Goal: Task Accomplishment & Management: Use online tool/utility

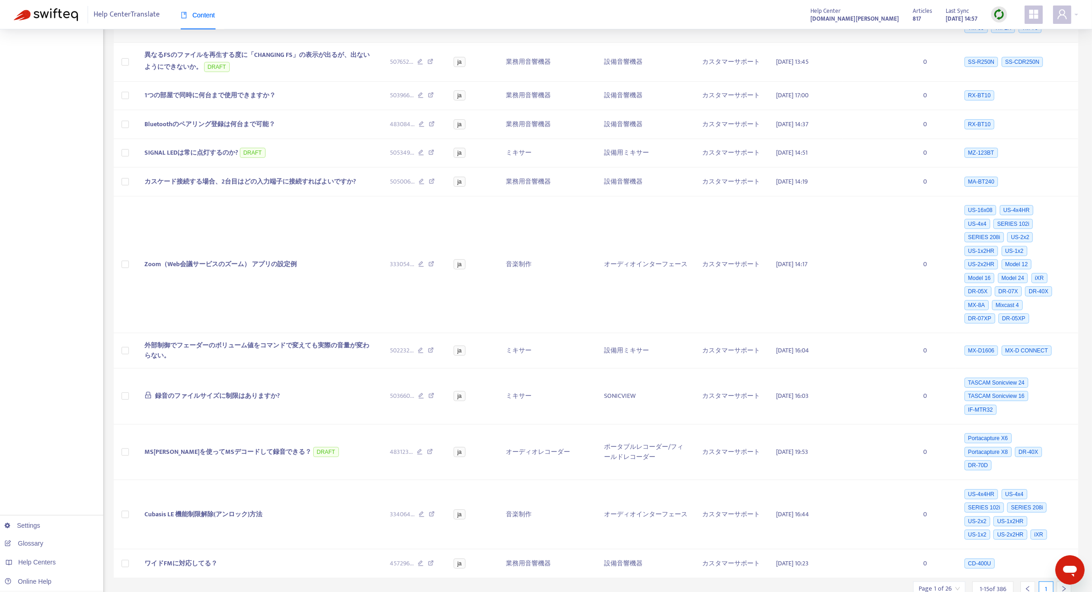
scroll to position [367, 0]
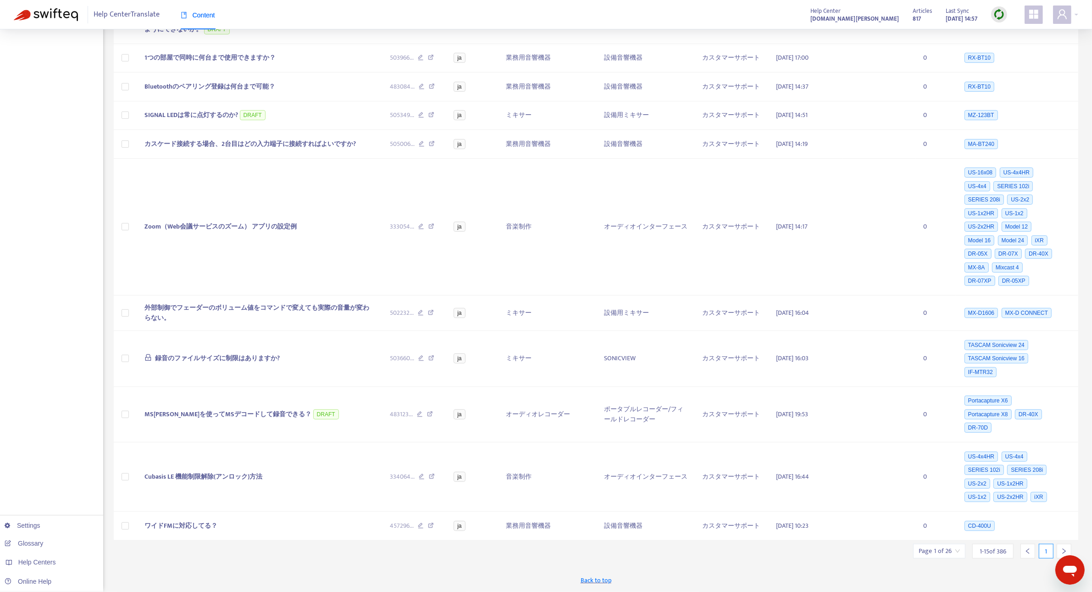
click at [1061, 550] on icon "right" at bounding box center [1064, 551] width 6 height 6
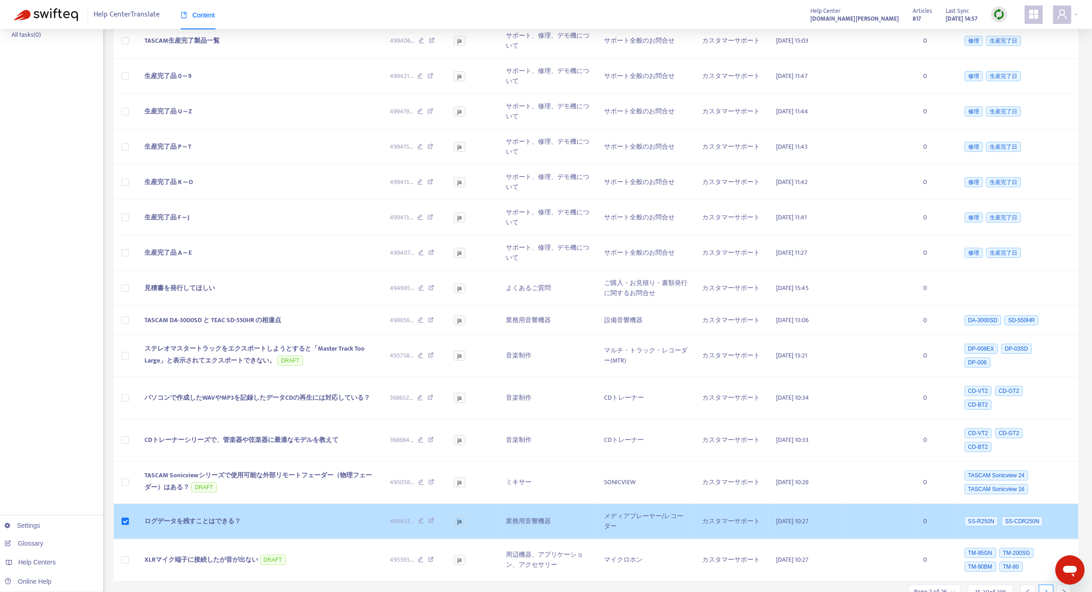
scroll to position [185, 0]
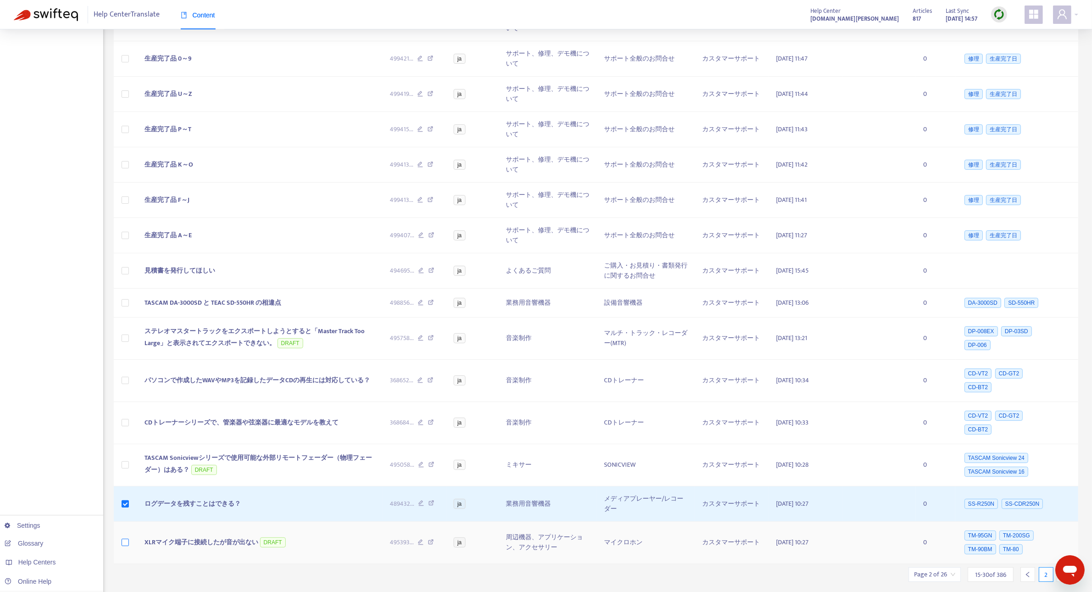
click at [127, 537] on label at bounding box center [125, 542] width 7 height 10
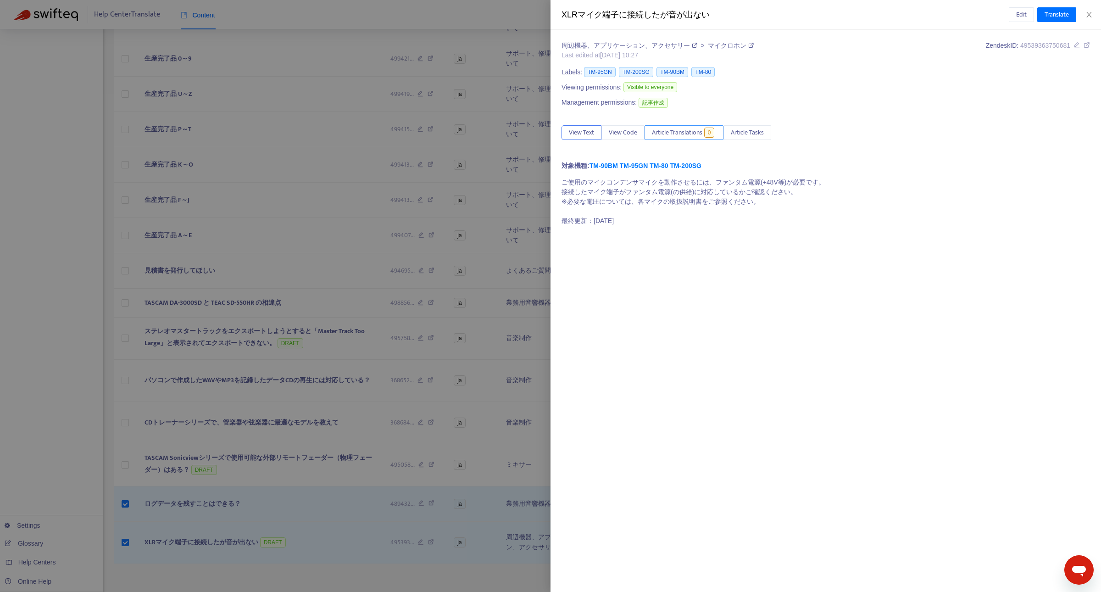
click at [674, 134] on span "Article Translations" at bounding box center [677, 133] width 50 height 10
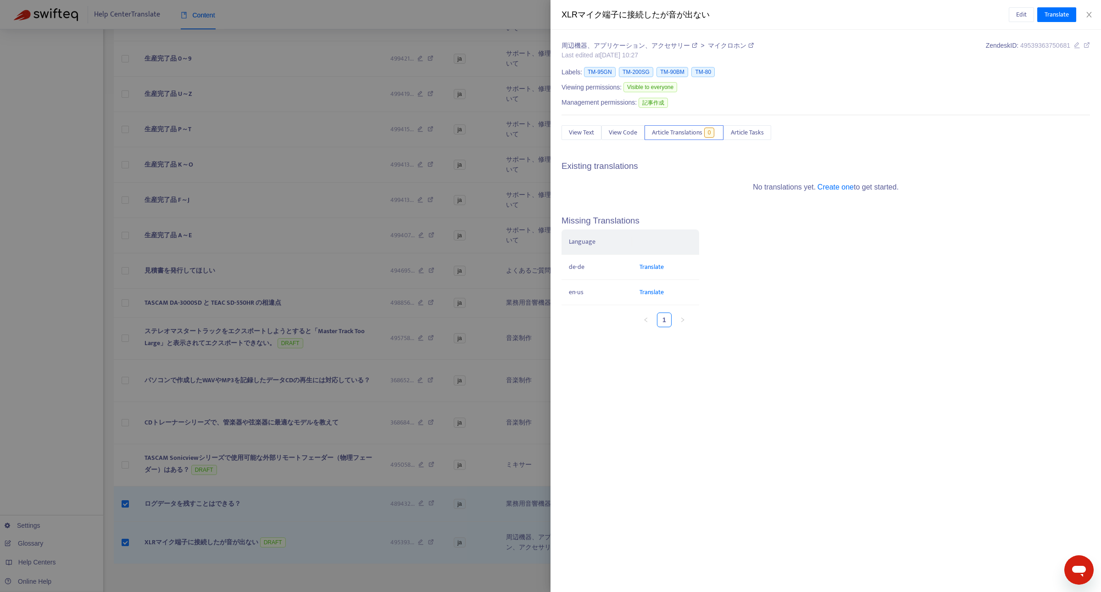
click at [539, 257] on div at bounding box center [550, 296] width 1101 height 592
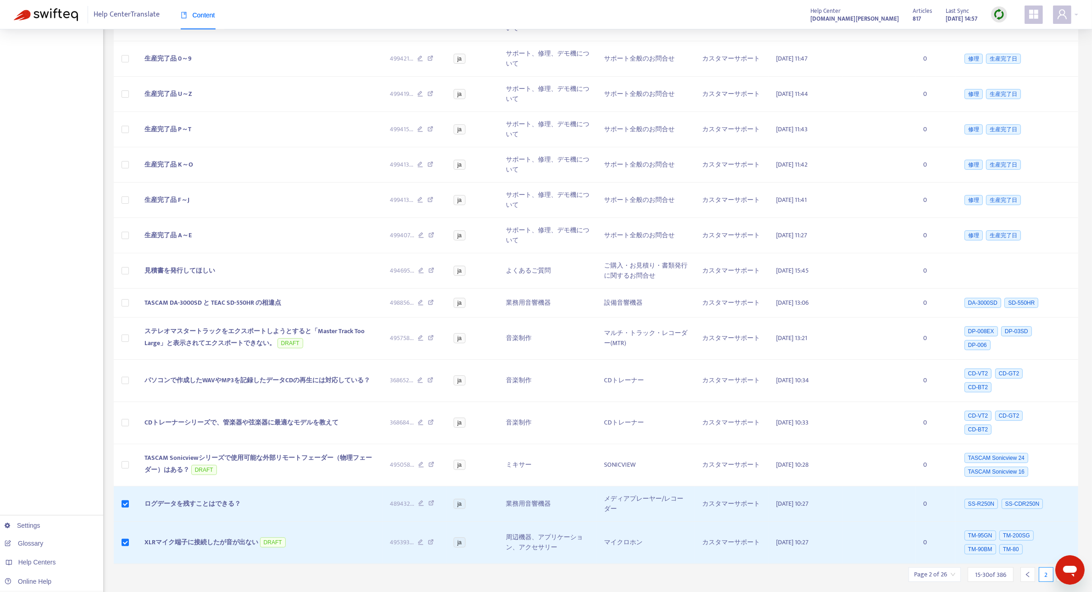
click at [1064, 571] on icon "right" at bounding box center [1064, 574] width 6 height 6
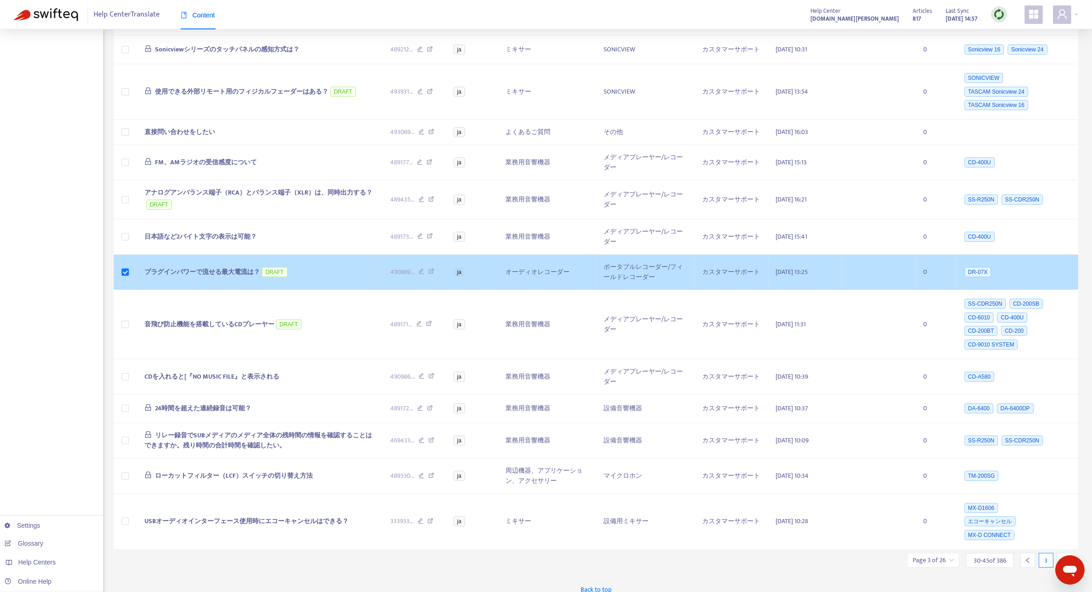
scroll to position [311, 0]
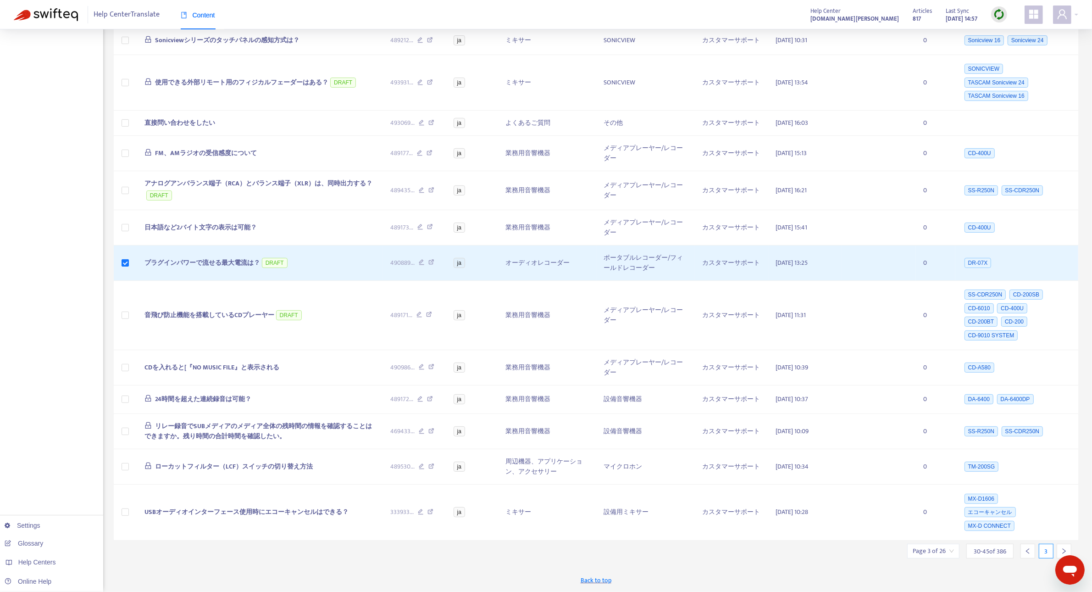
click at [1064, 546] on div at bounding box center [1064, 551] width 15 height 15
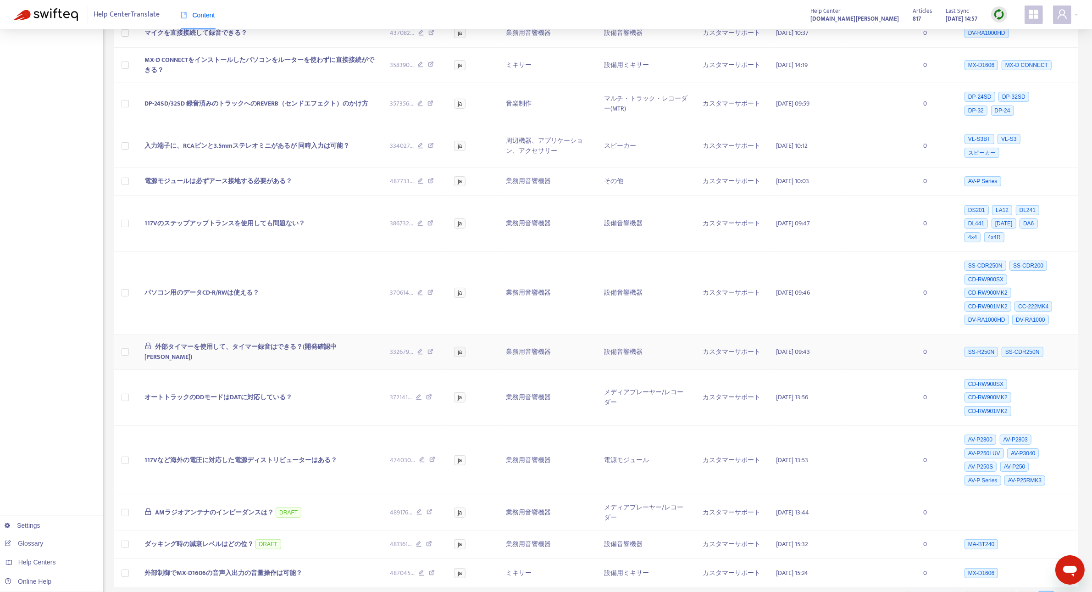
click at [669, 361] on td "設備音響機器" at bounding box center [646, 351] width 98 height 35
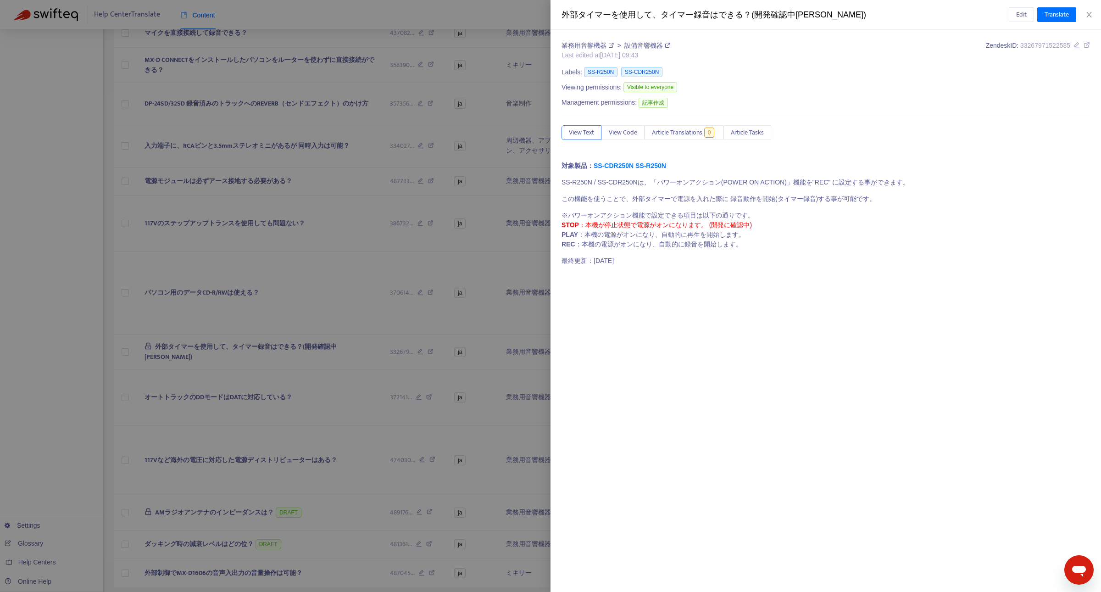
click at [346, 319] on div at bounding box center [550, 296] width 1101 height 592
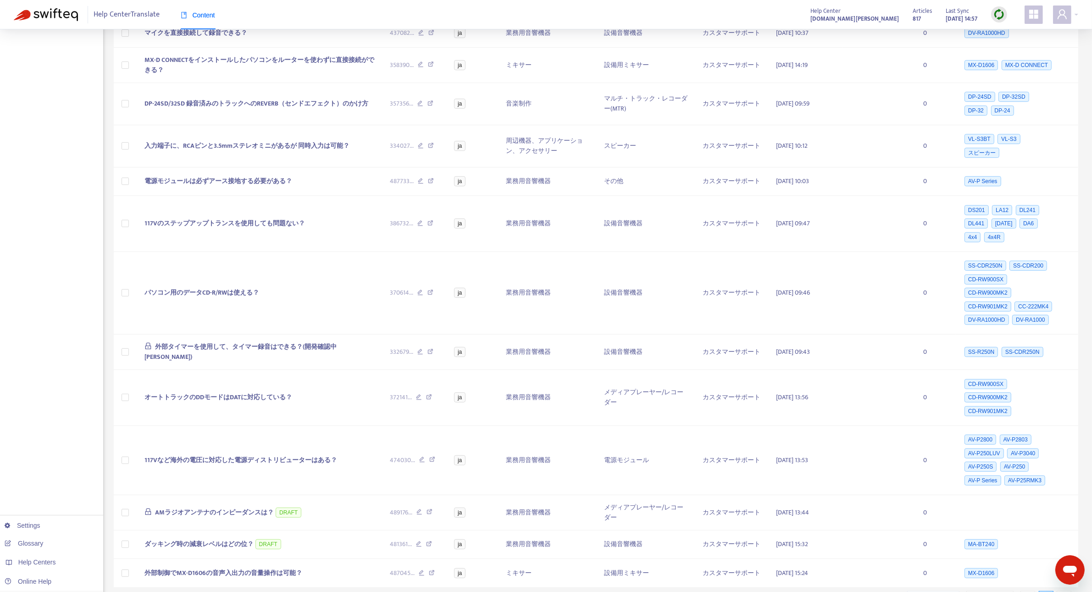
scroll to position [361, 0]
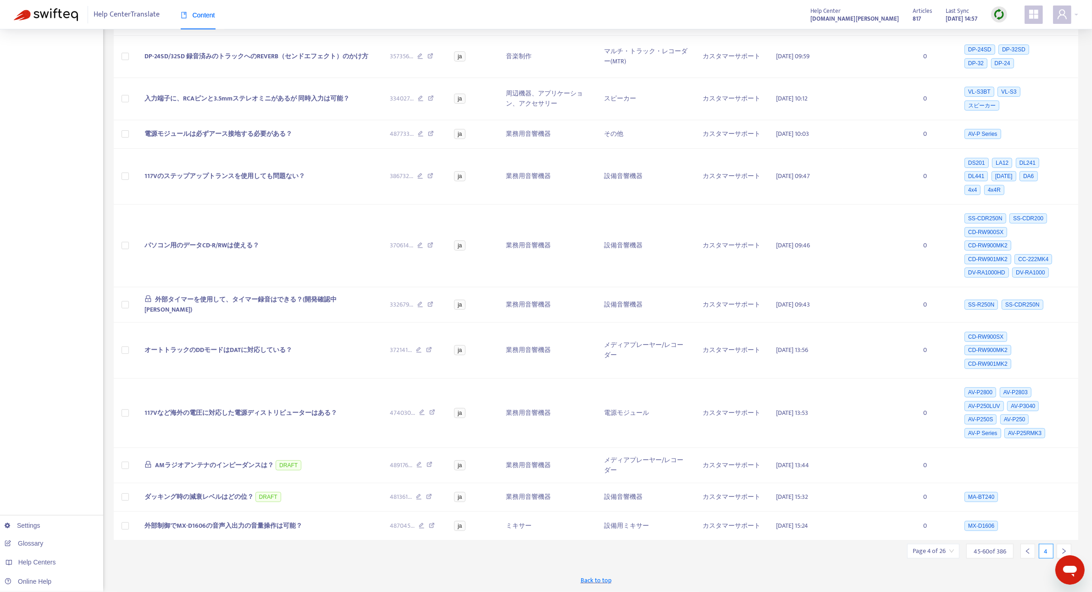
click at [1061, 549] on icon "right" at bounding box center [1064, 551] width 6 height 6
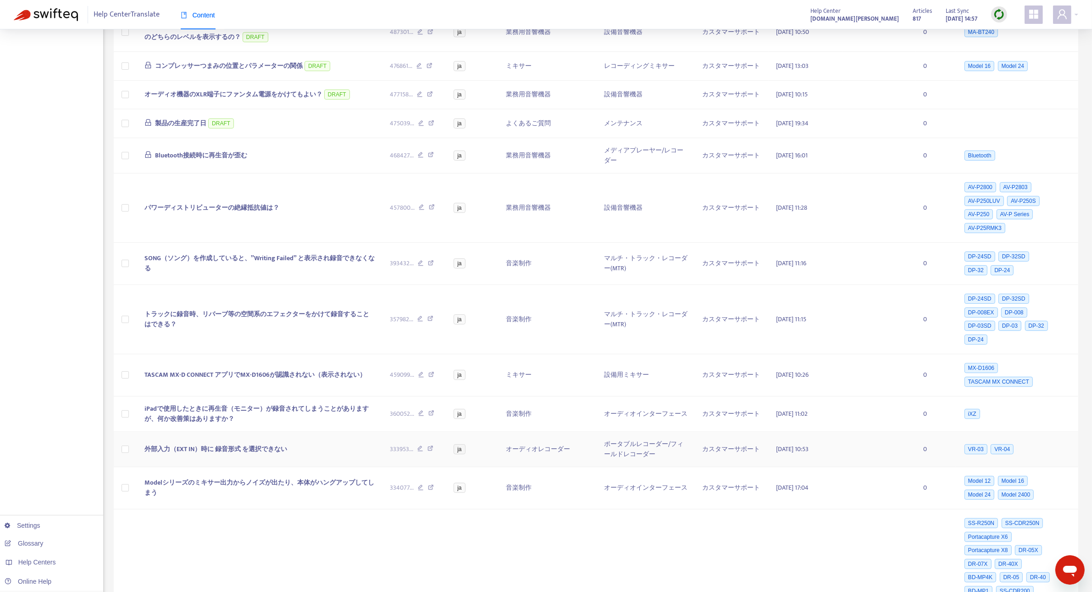
scroll to position [212, 0]
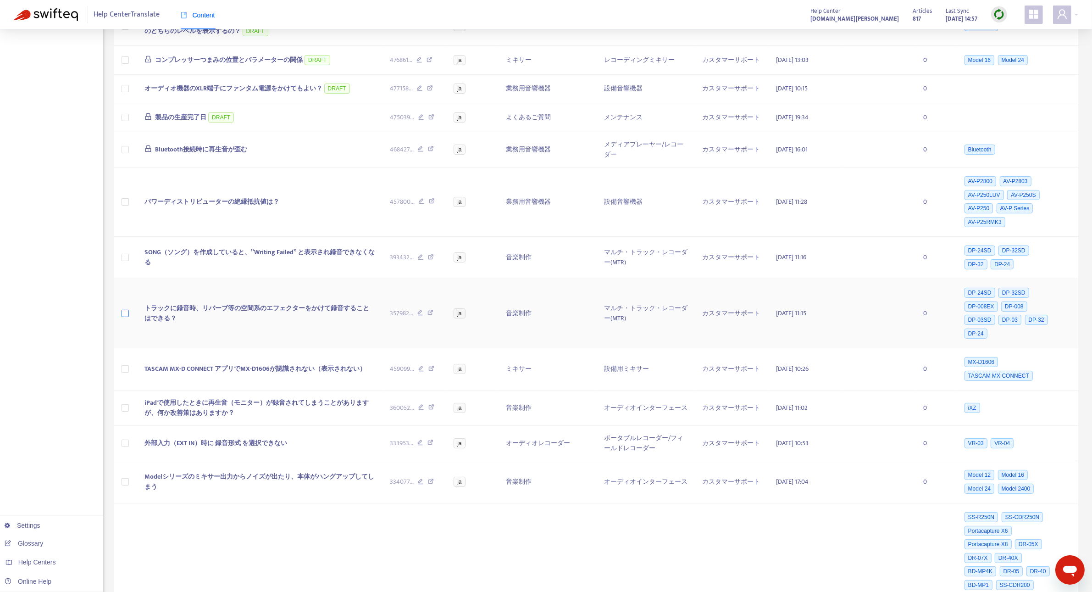
click at [124, 318] on label at bounding box center [125, 313] width 7 height 10
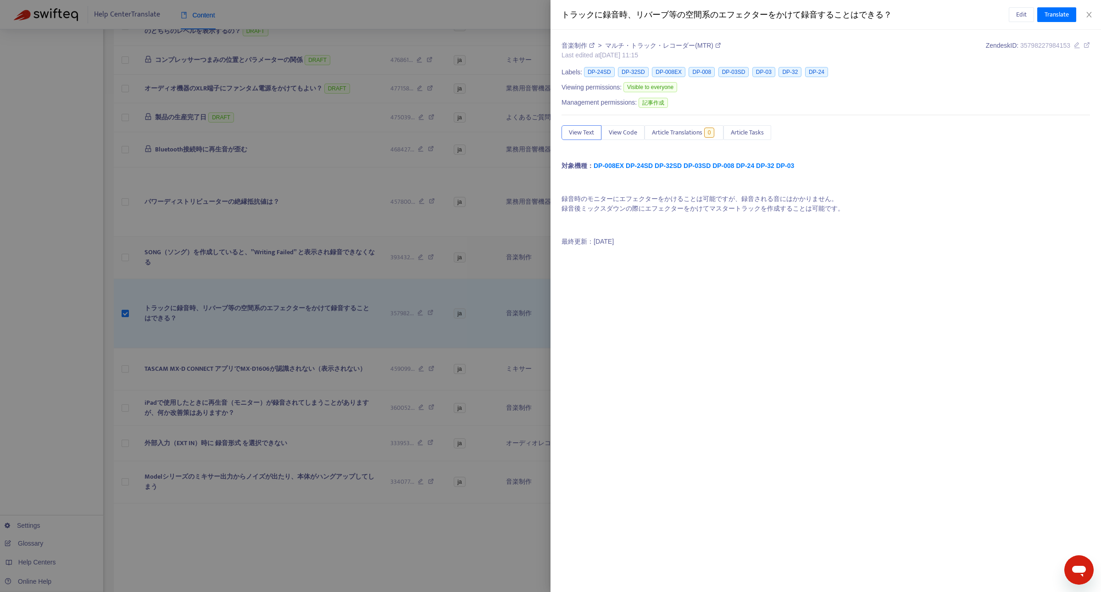
click at [124, 262] on div at bounding box center [550, 296] width 1101 height 592
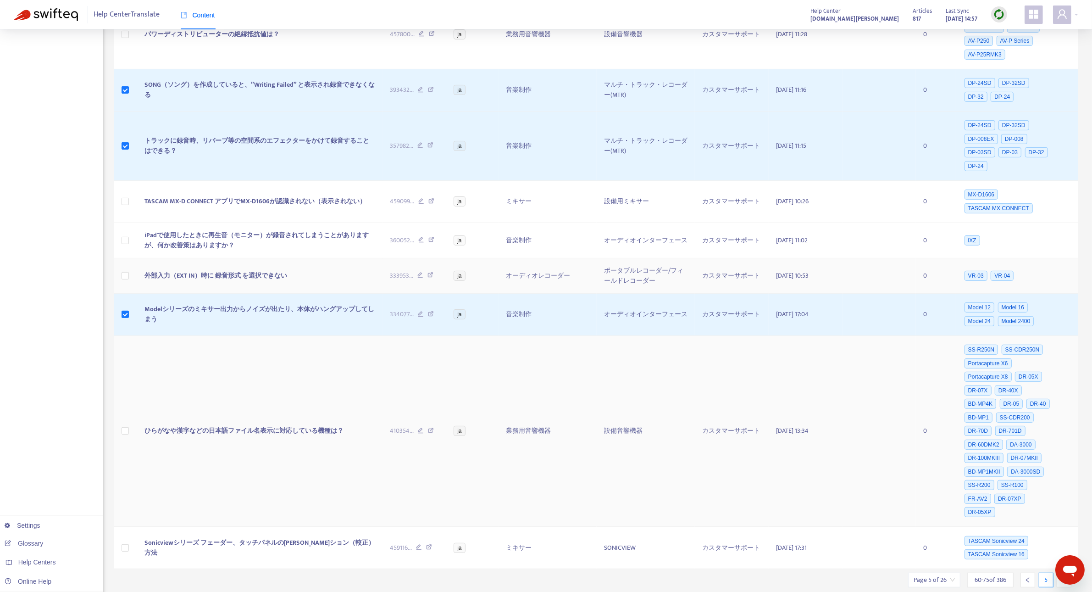
scroll to position [405, 0]
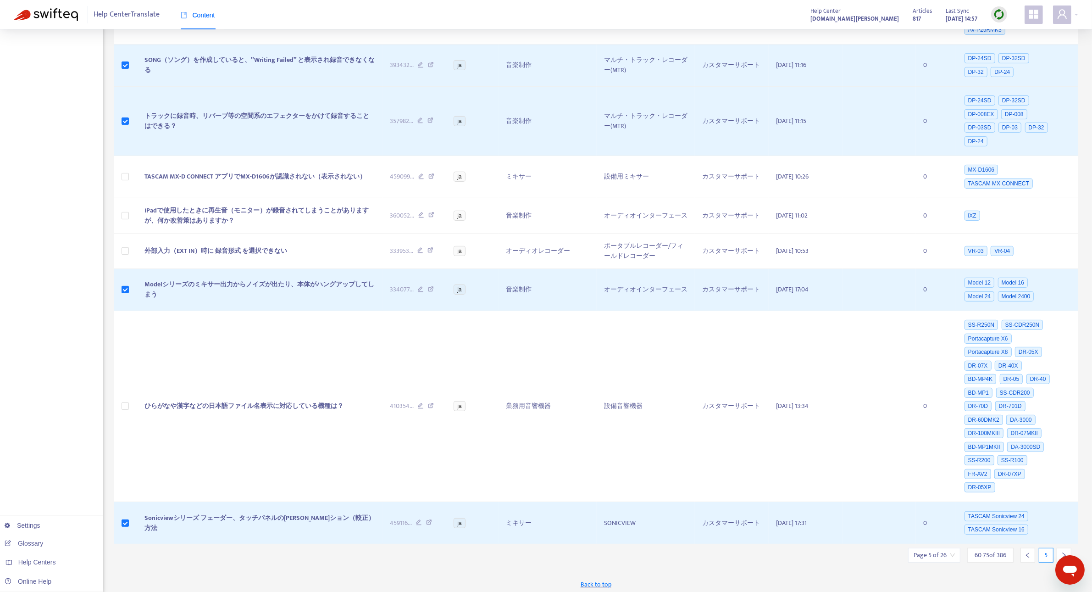
click at [1068, 548] on div at bounding box center [1064, 555] width 15 height 15
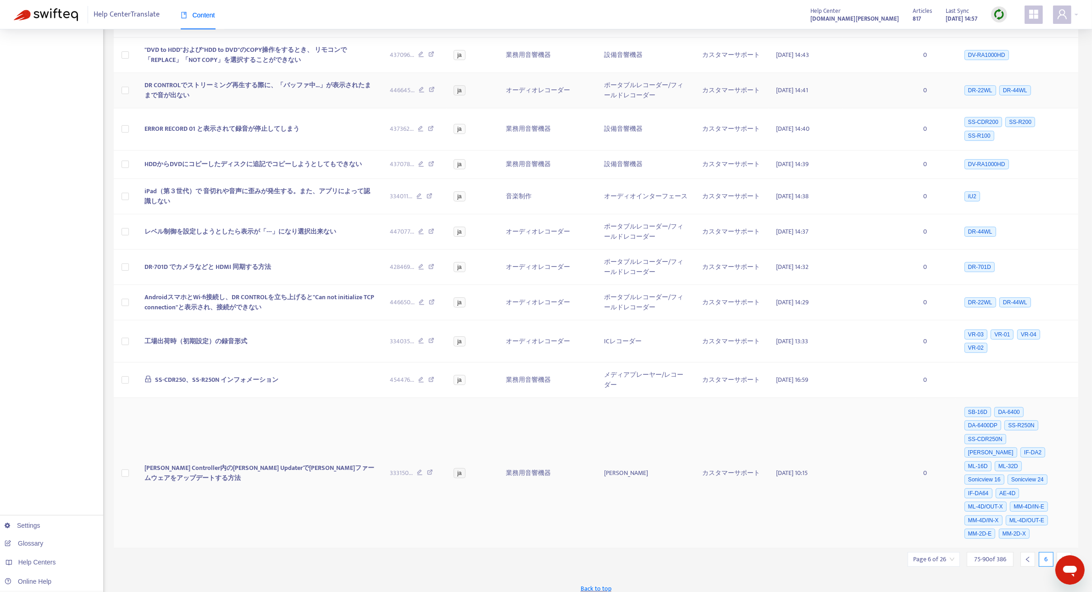
scroll to position [323, 0]
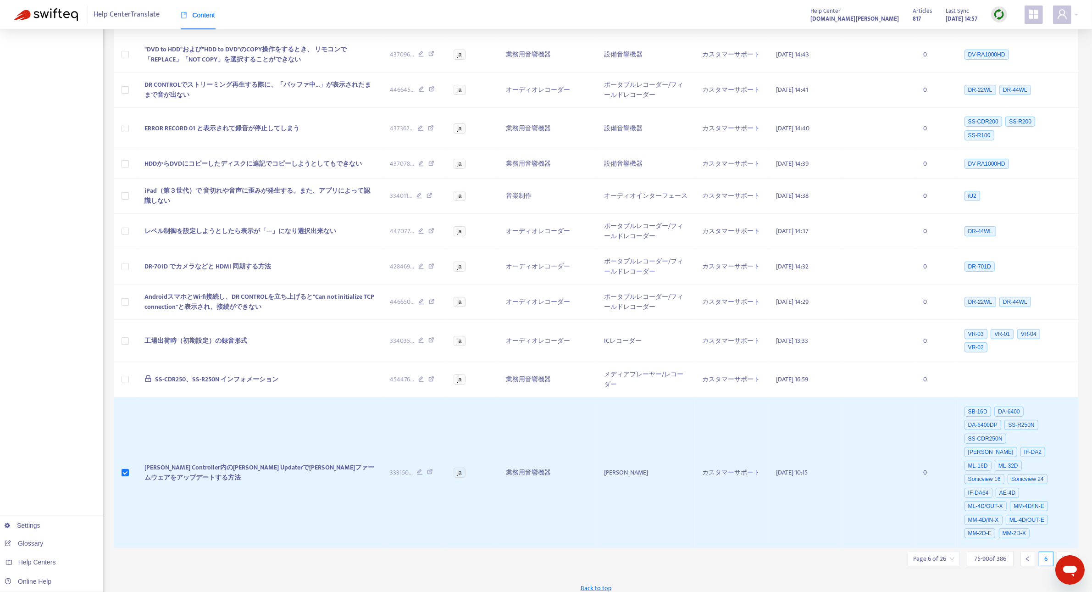
click at [1065, 556] on icon "right" at bounding box center [1064, 559] width 6 height 6
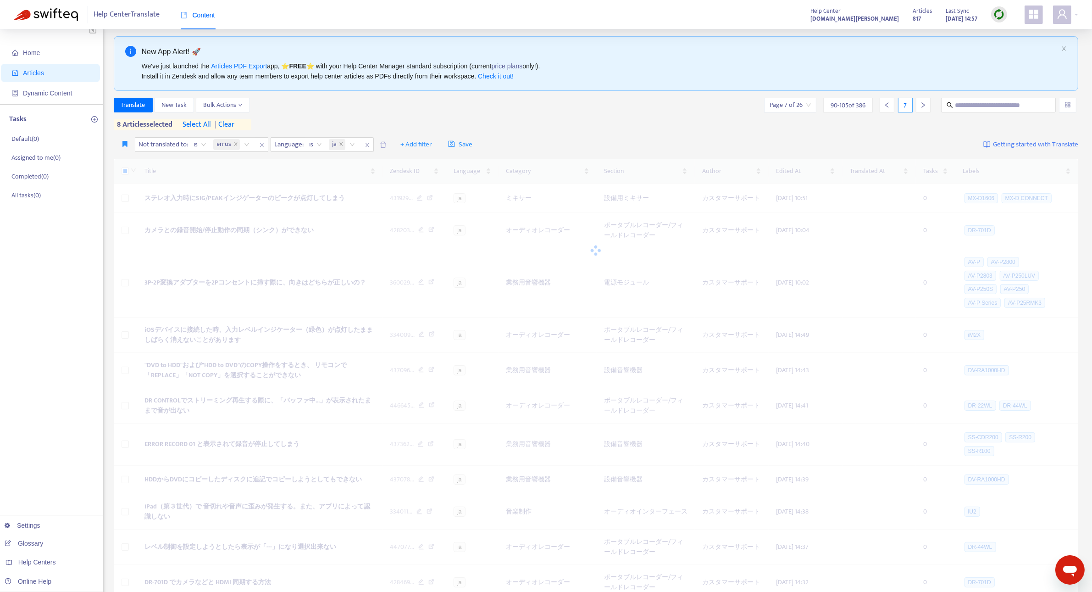
scroll to position [0, 0]
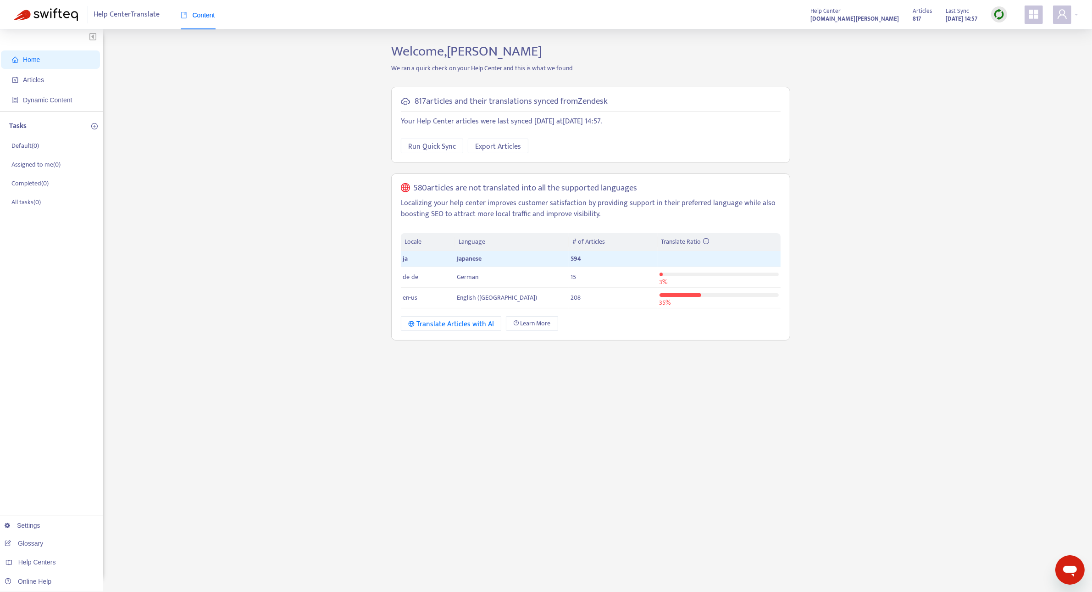
click at [998, 16] on img at bounding box center [999, 14] width 11 height 11
click at [1006, 30] on link "Quick Sync" at bounding box center [1018, 33] width 39 height 11
click at [14, 83] on icon "account-book" at bounding box center [15, 80] width 6 height 6
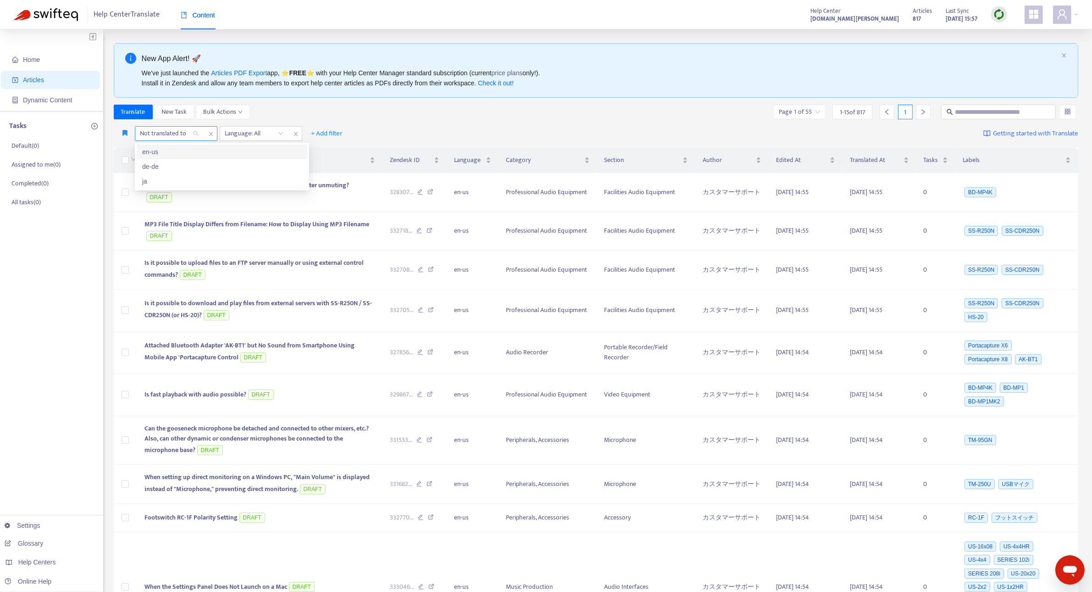
click at [196, 133] on div "Not translated to" at bounding box center [169, 134] width 68 height 14
click at [191, 152] on div "en-us" at bounding box center [222, 152] width 160 height 10
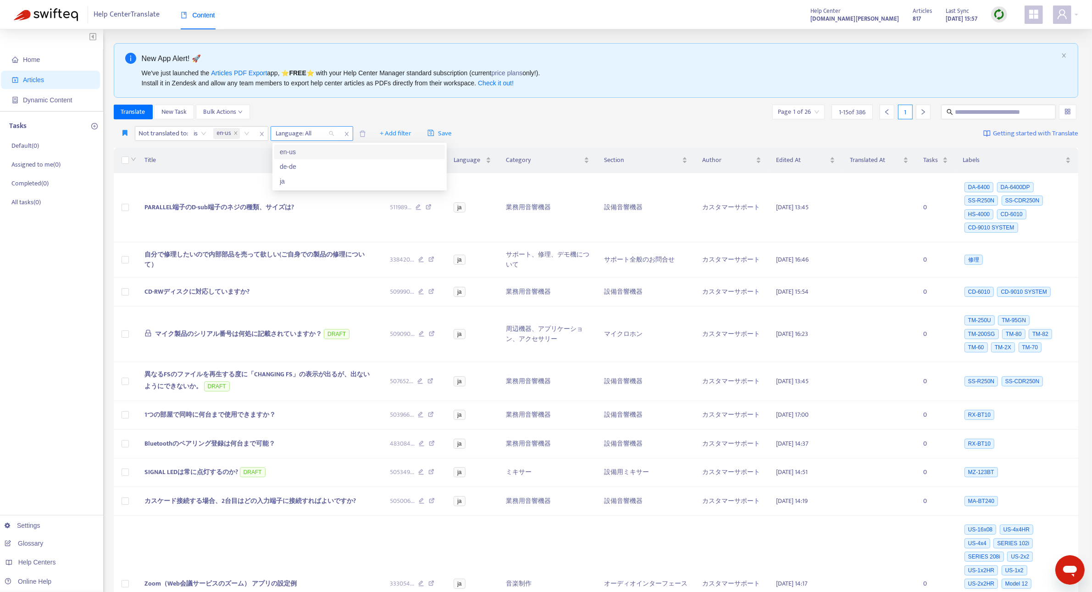
click at [332, 134] on div "Language: All" at bounding box center [305, 134] width 68 height 14
click at [319, 179] on div "ja" at bounding box center [360, 181] width 160 height 10
drag, startPoint x: 408, startPoint y: 125, endPoint x: 413, endPoint y: 134, distance: 10.7
click at [413, 134] on div "Not translated to : is en-us Language : is ja + Add filter Save Getting started…" at bounding box center [596, 134] width 965 height 22
click at [413, 134] on span "+ Add filter" at bounding box center [417, 133] width 32 height 11
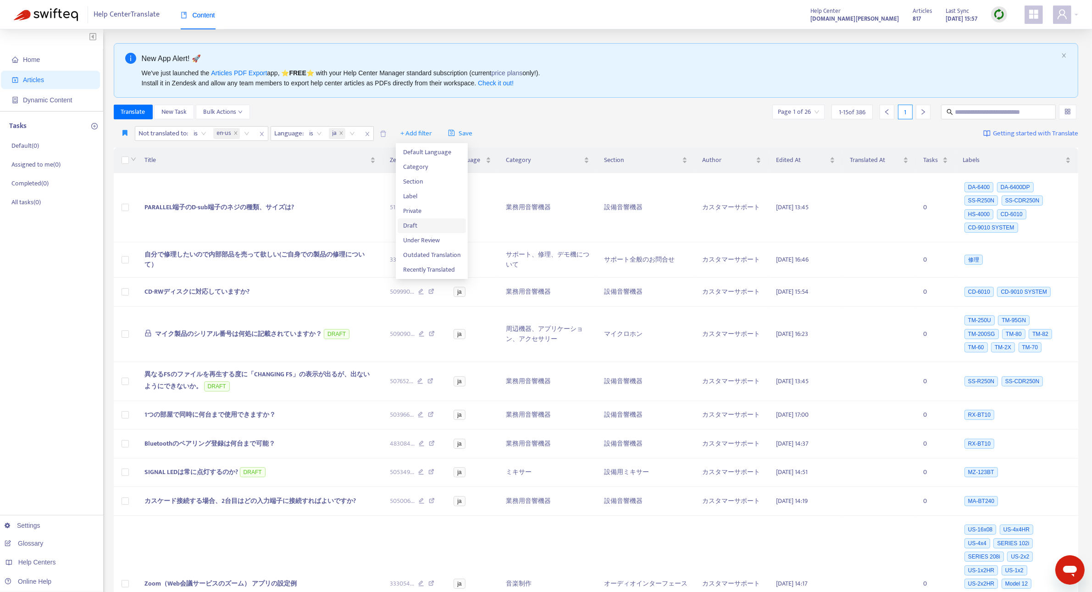
click at [416, 225] on span "Draft" at bounding box center [431, 226] width 57 height 10
click at [435, 133] on input "search" at bounding box center [411, 134] width 58 height 14
click at [420, 177] on div "No" at bounding box center [466, 181] width 160 height 10
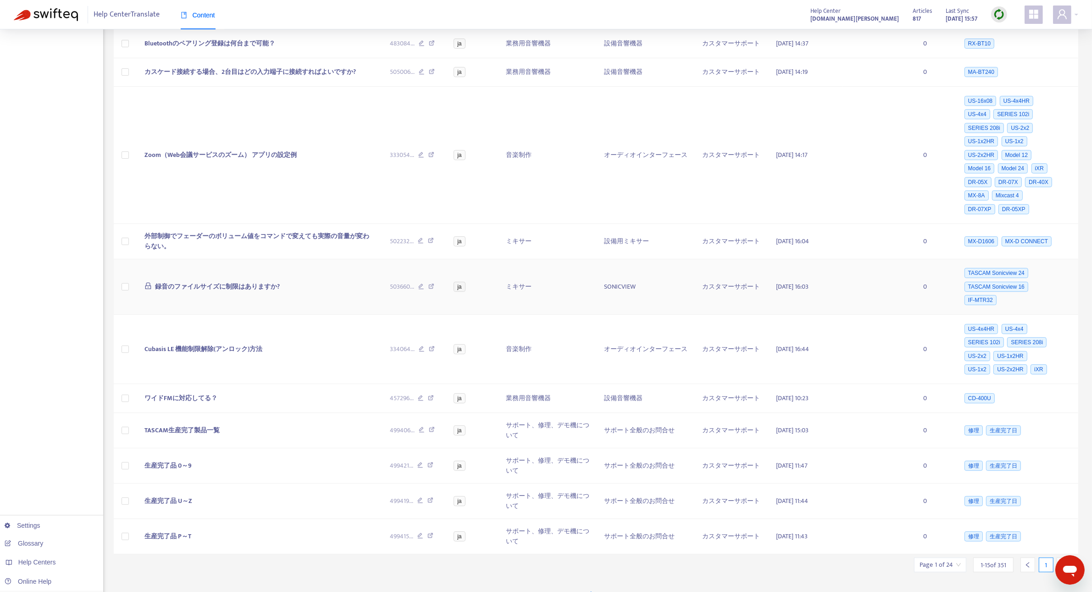
scroll to position [327, 0]
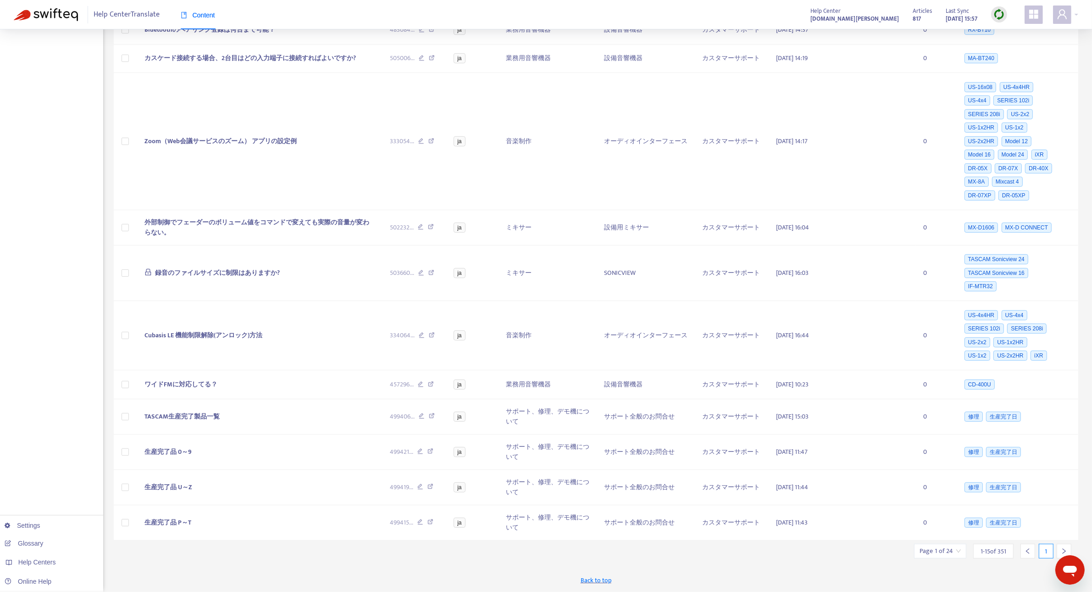
click at [1056, 546] on div "1" at bounding box center [1045, 551] width 55 height 15
click at [1058, 551] on div at bounding box center [1064, 551] width 15 height 15
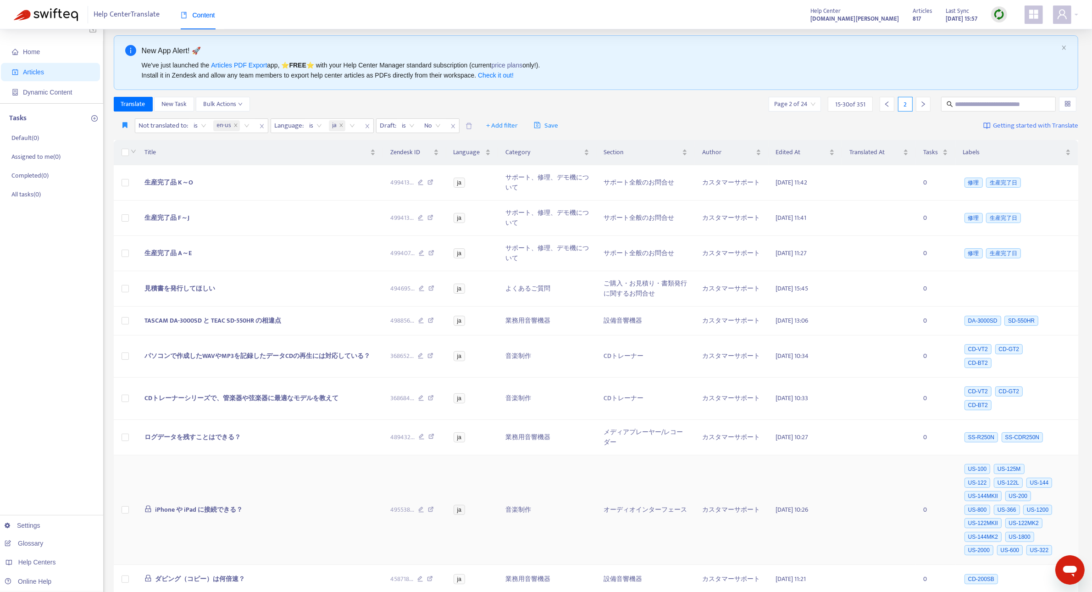
scroll to position [0, 0]
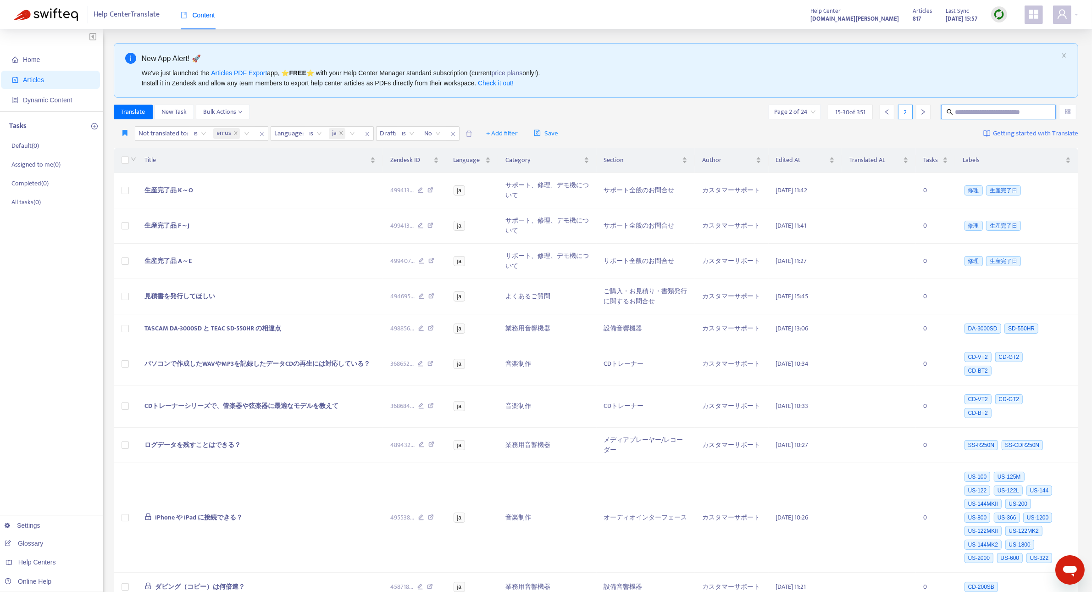
click at [967, 116] on input "text" at bounding box center [999, 112] width 88 height 10
type input "********"
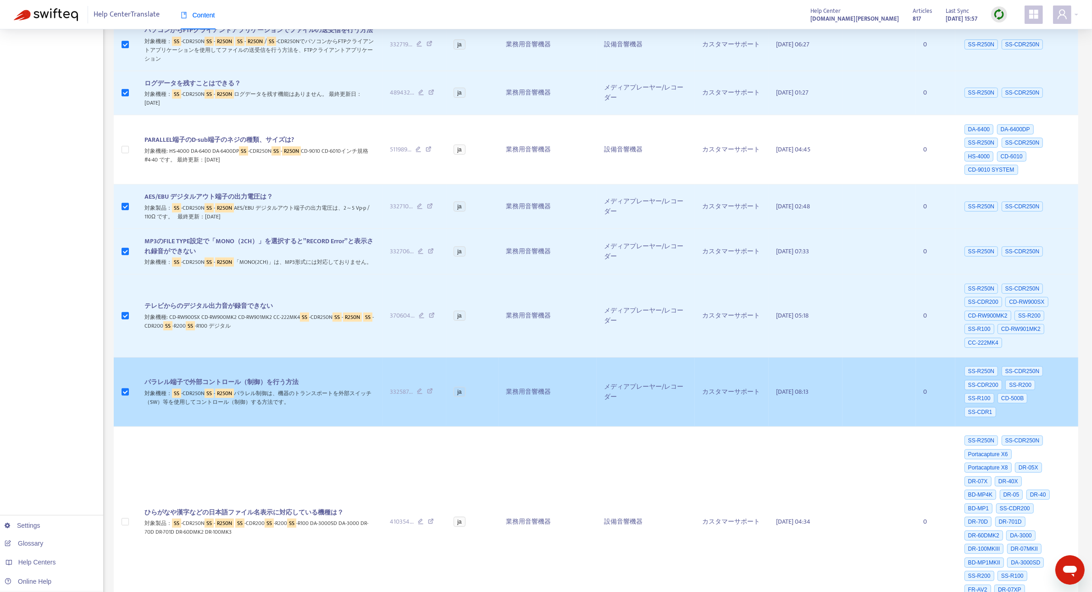
scroll to position [612, 0]
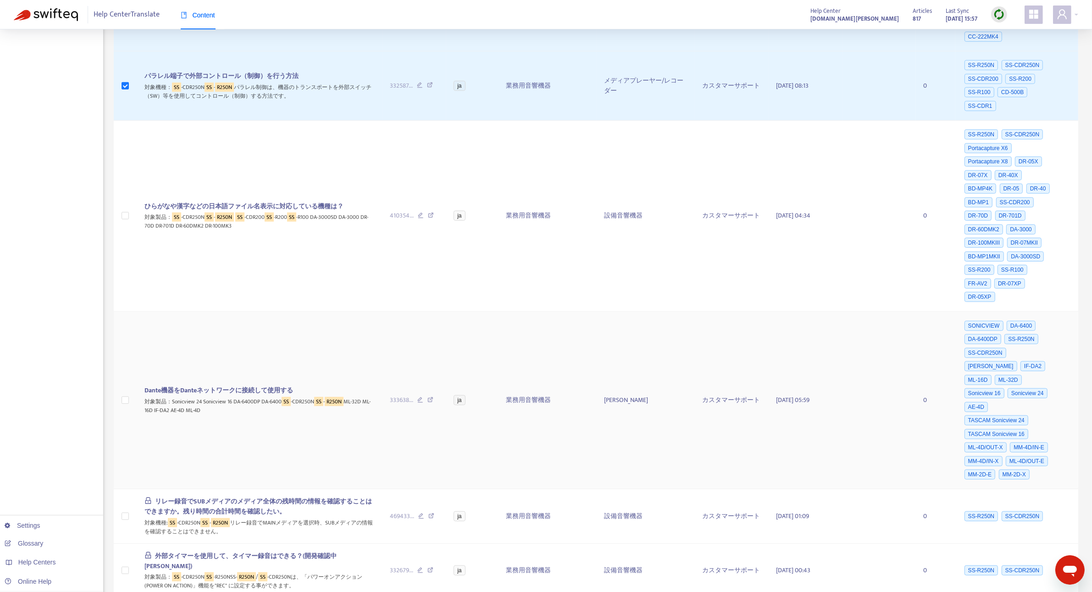
click at [130, 382] on td at bounding box center [125, 401] width 23 height 178
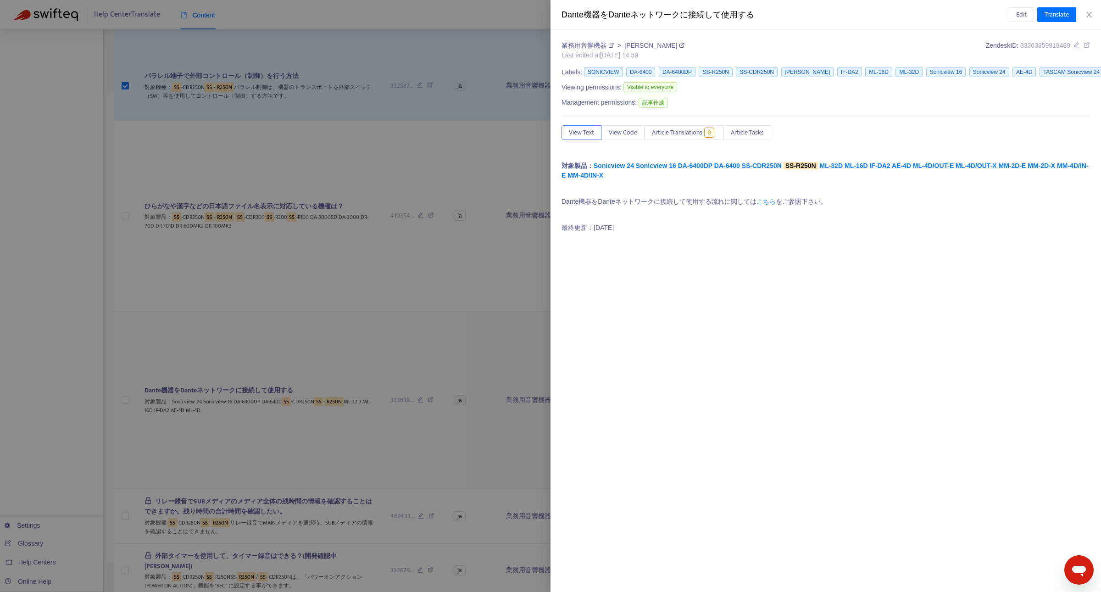
click at [126, 380] on div at bounding box center [550, 296] width 1101 height 592
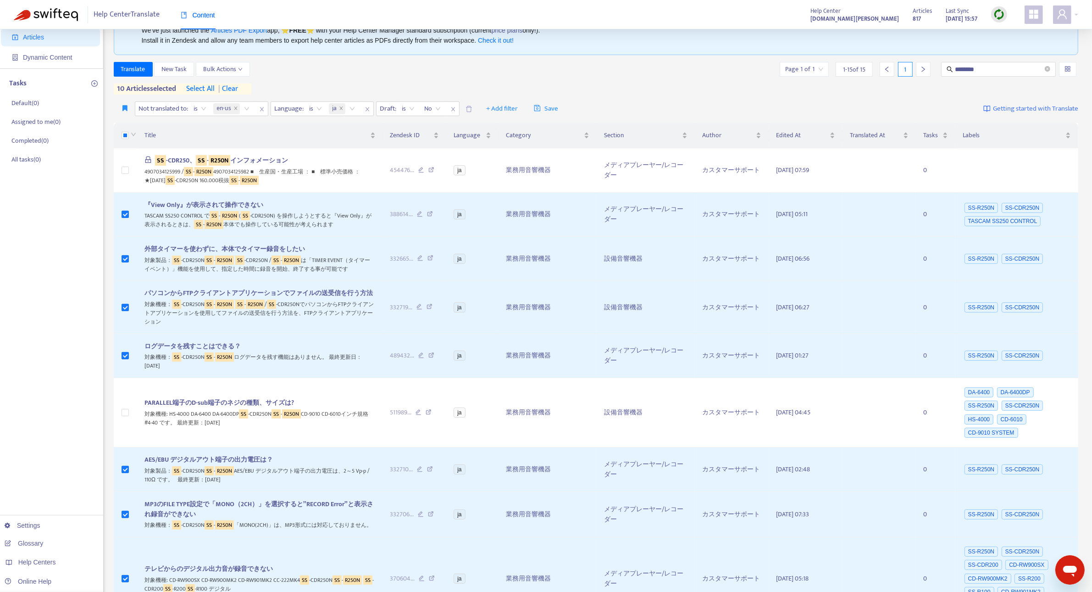
scroll to position [0, 0]
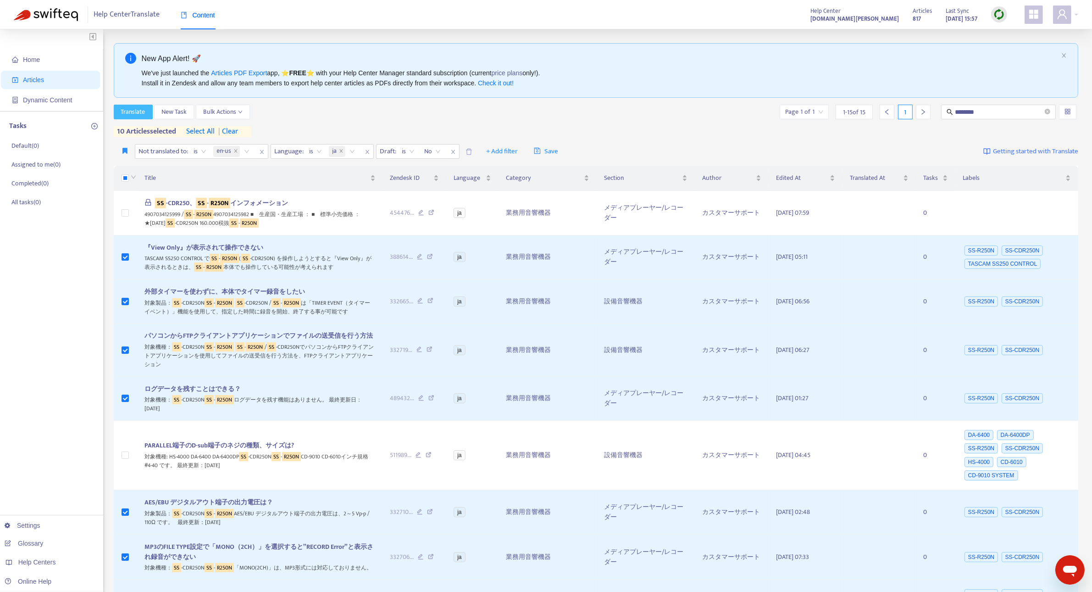
click at [130, 113] on span "Translate" at bounding box center [133, 112] width 24 height 10
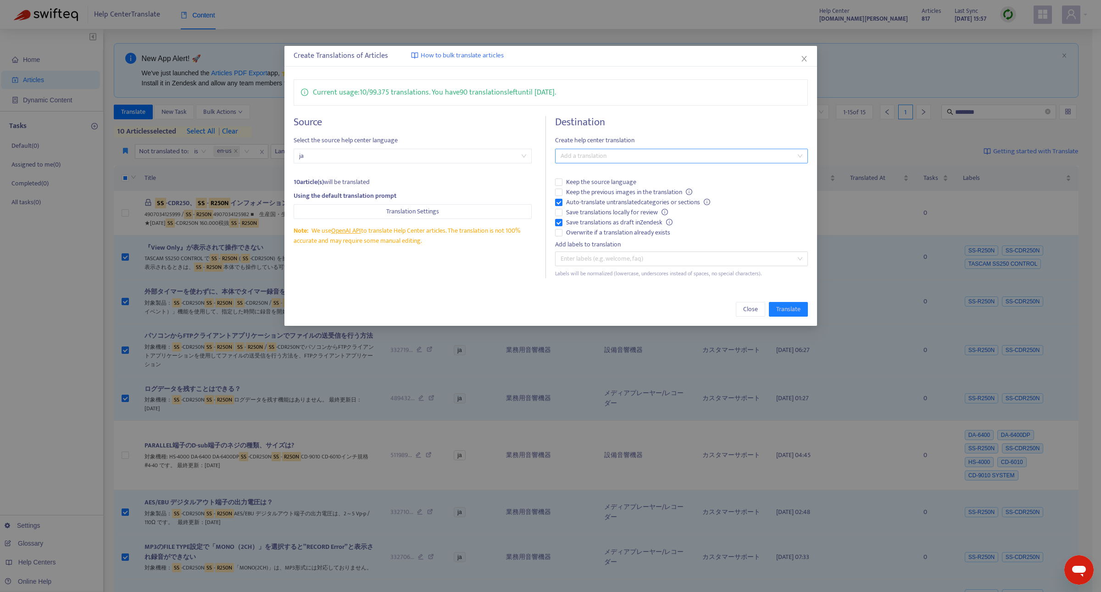
click at [604, 120] on h4 "Destination" at bounding box center [681, 122] width 252 height 12
click at [610, 152] on div at bounding box center [676, 155] width 239 height 11
click at [615, 189] on div "English (USA) ( en-us )" at bounding box center [681, 189] width 238 height 10
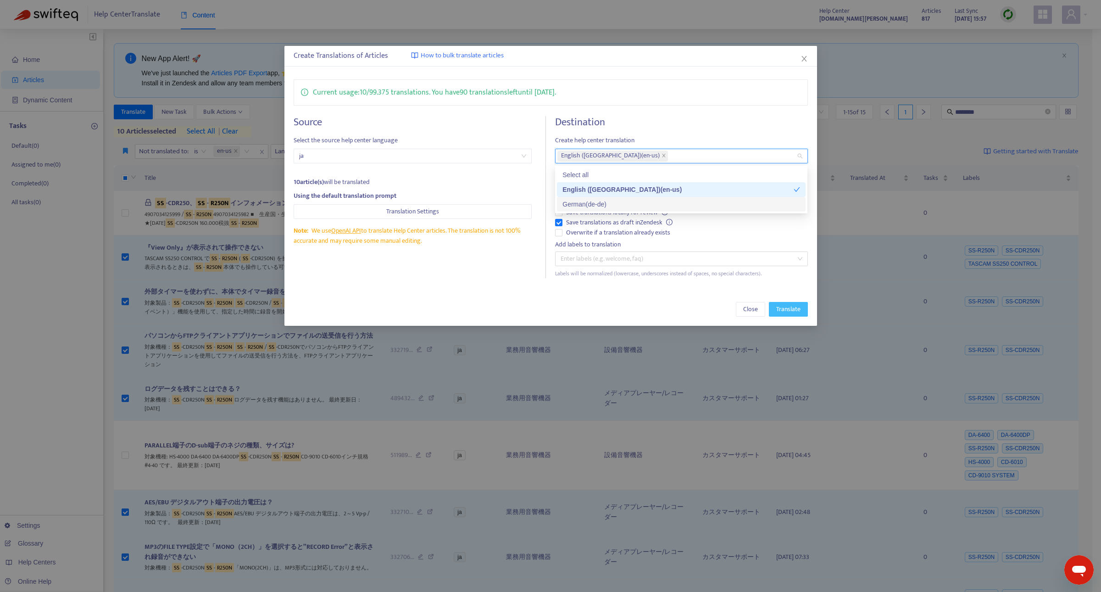
click at [783, 310] on span "Translate" at bounding box center [788, 309] width 24 height 10
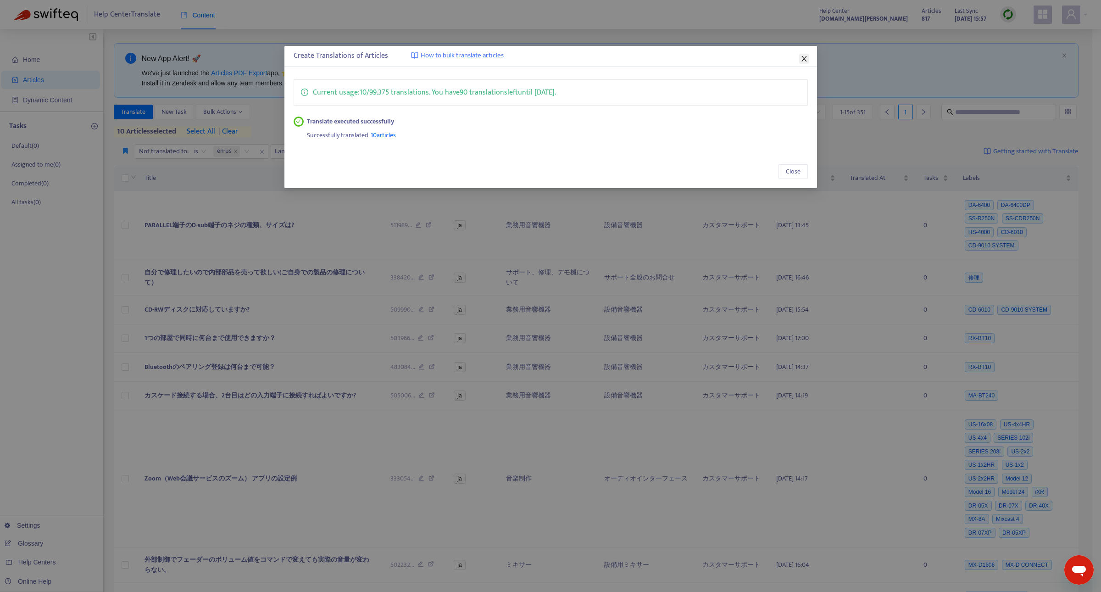
click at [807, 56] on icon "close" at bounding box center [804, 58] width 7 height 7
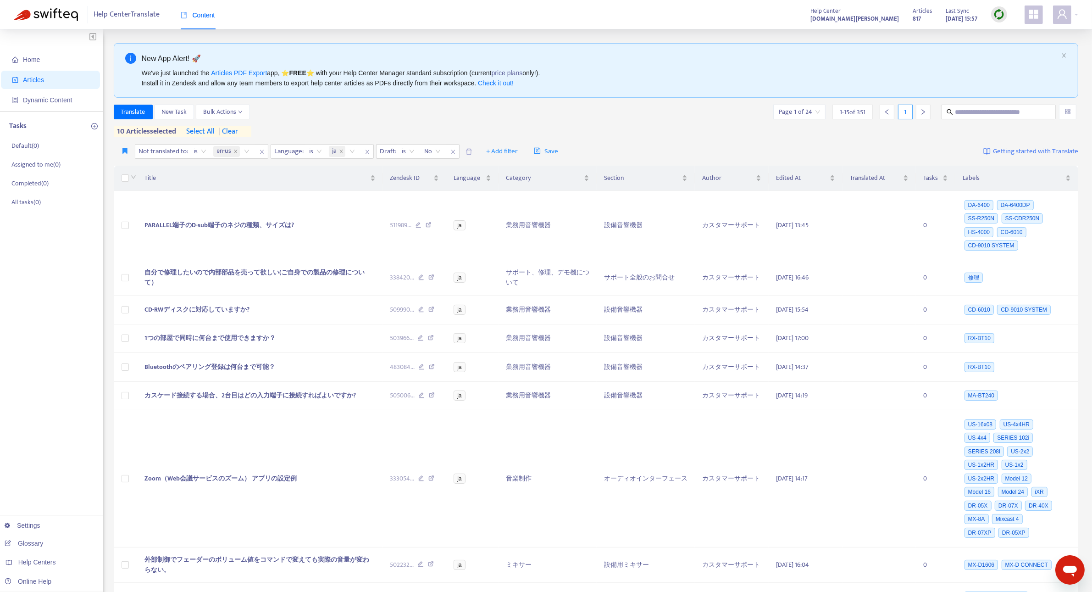
click at [998, 13] on img at bounding box center [999, 14] width 11 height 11
click at [1004, 33] on link "Quick Sync" at bounding box center [1018, 33] width 39 height 11
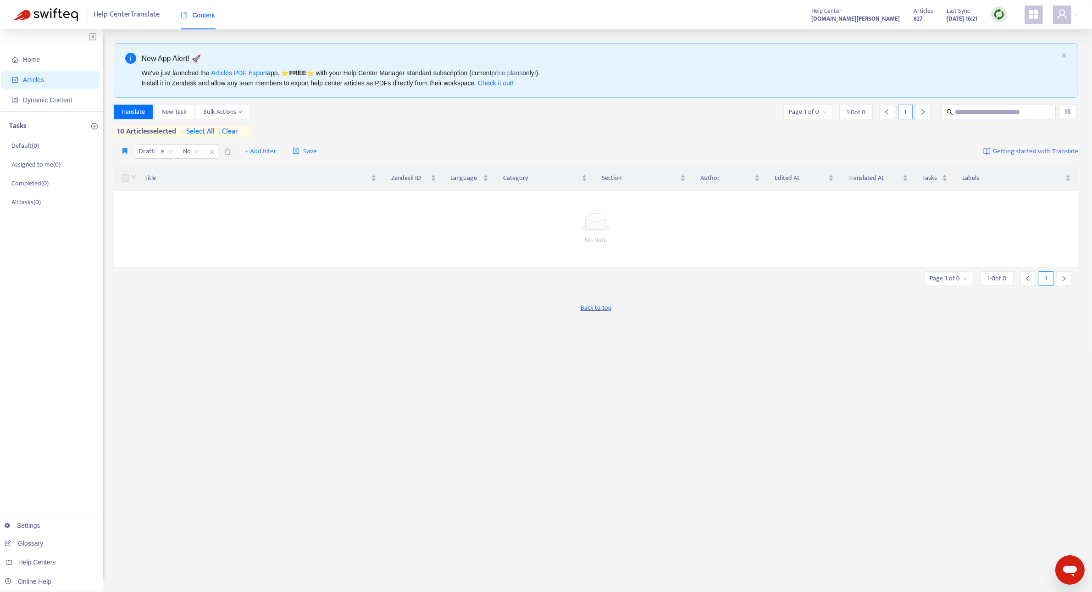
click at [712, 19] on div "Help Center Translate Content Help Center tascam-help.zendesk.com Articles 827 …" at bounding box center [546, 14] width 1092 height 29
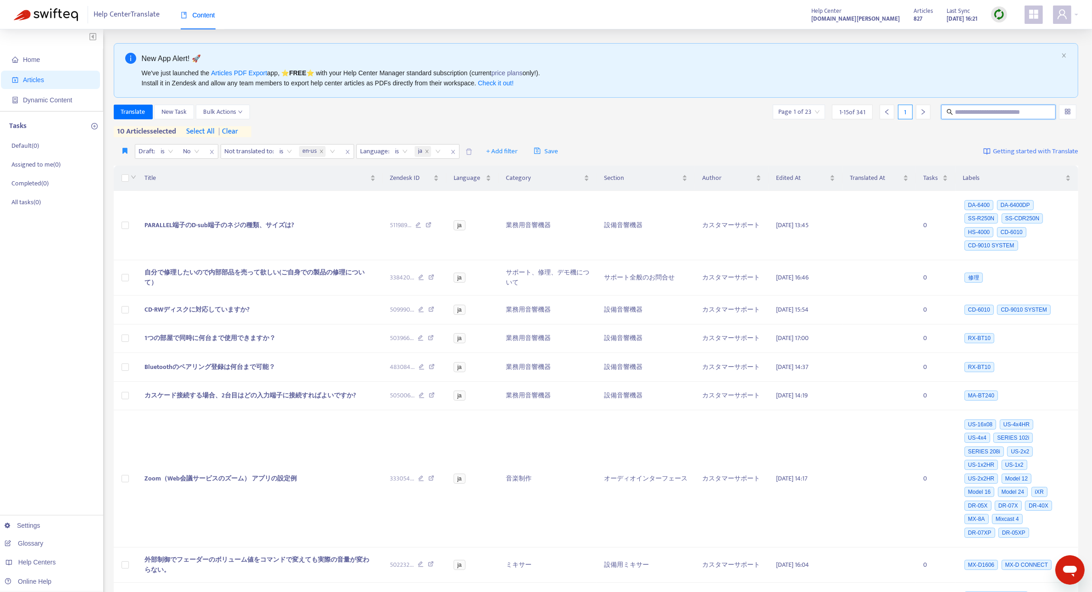
click at [964, 112] on input "text" at bounding box center [999, 112] width 88 height 10
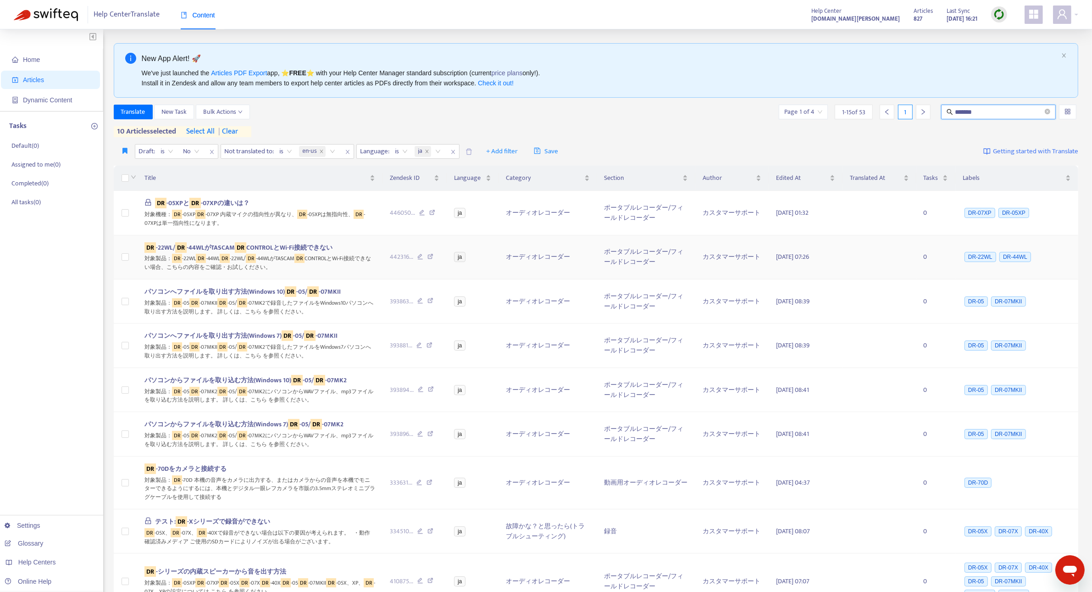
type input "*******"
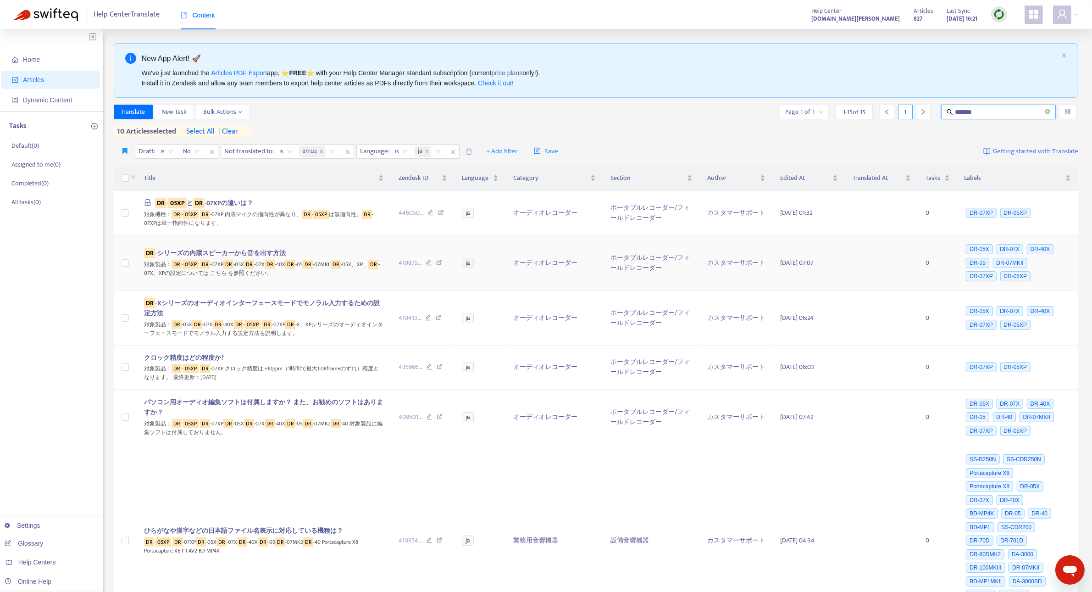
click at [121, 264] on td at bounding box center [125, 263] width 23 height 56
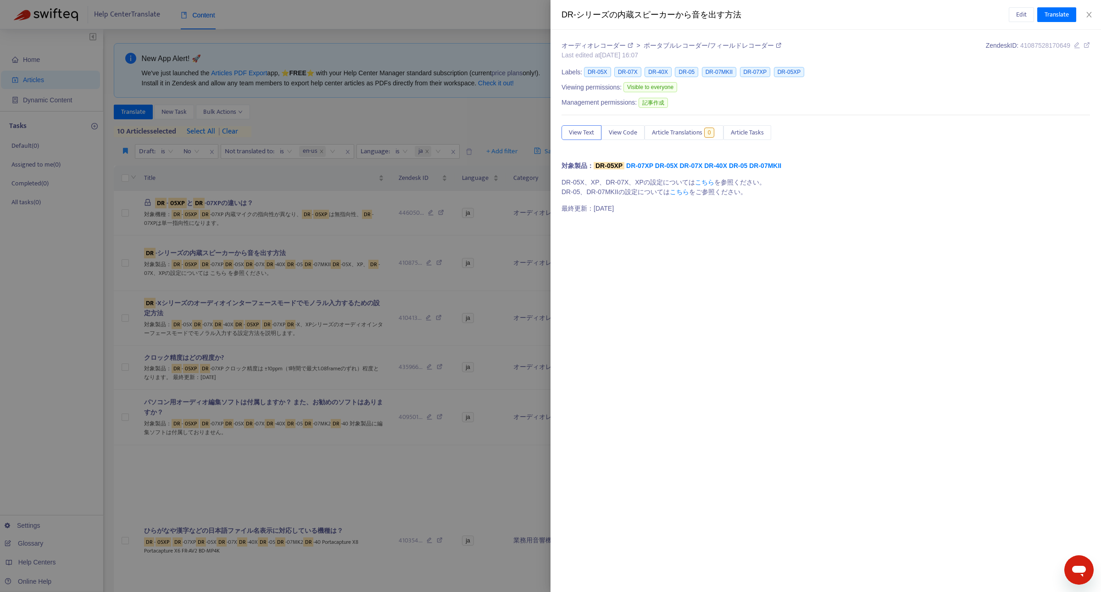
click at [122, 264] on div at bounding box center [550, 296] width 1101 height 592
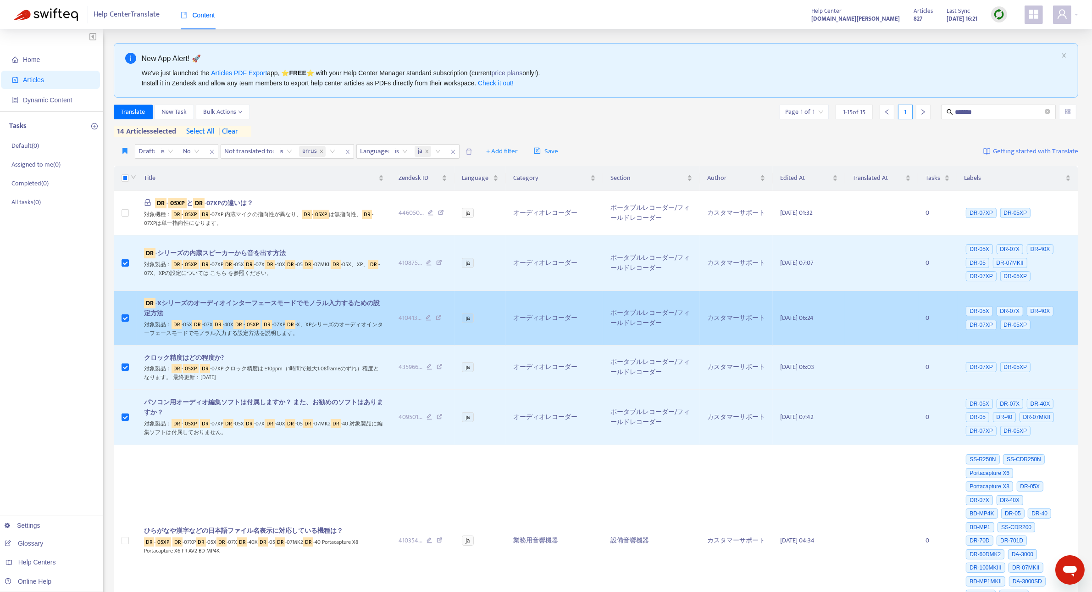
scroll to position [306, 0]
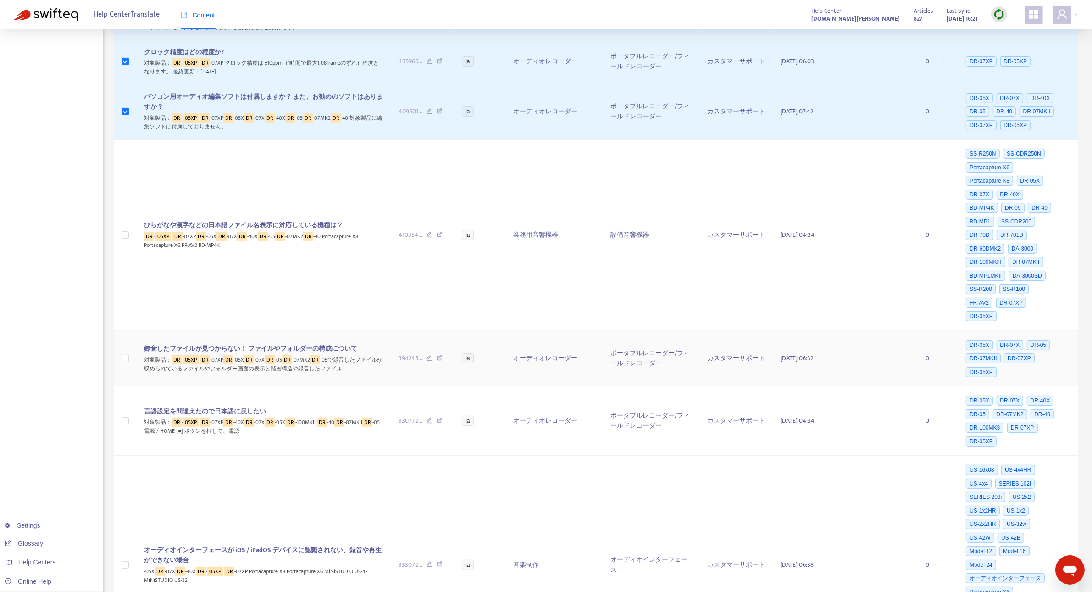
click at [121, 352] on td at bounding box center [125, 359] width 23 height 56
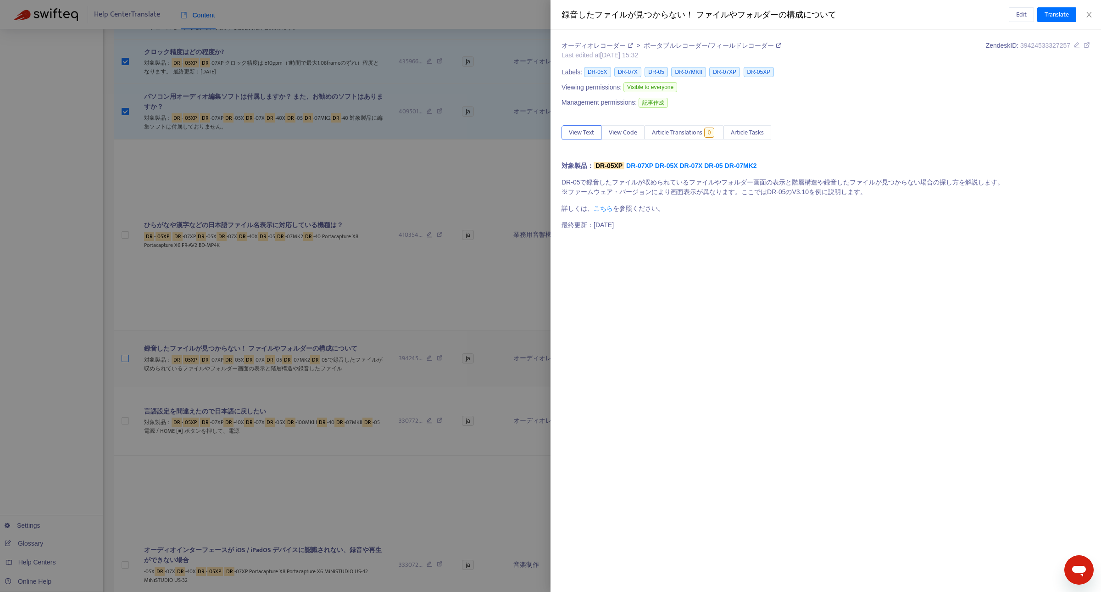
click at [125, 348] on div at bounding box center [550, 296] width 1101 height 592
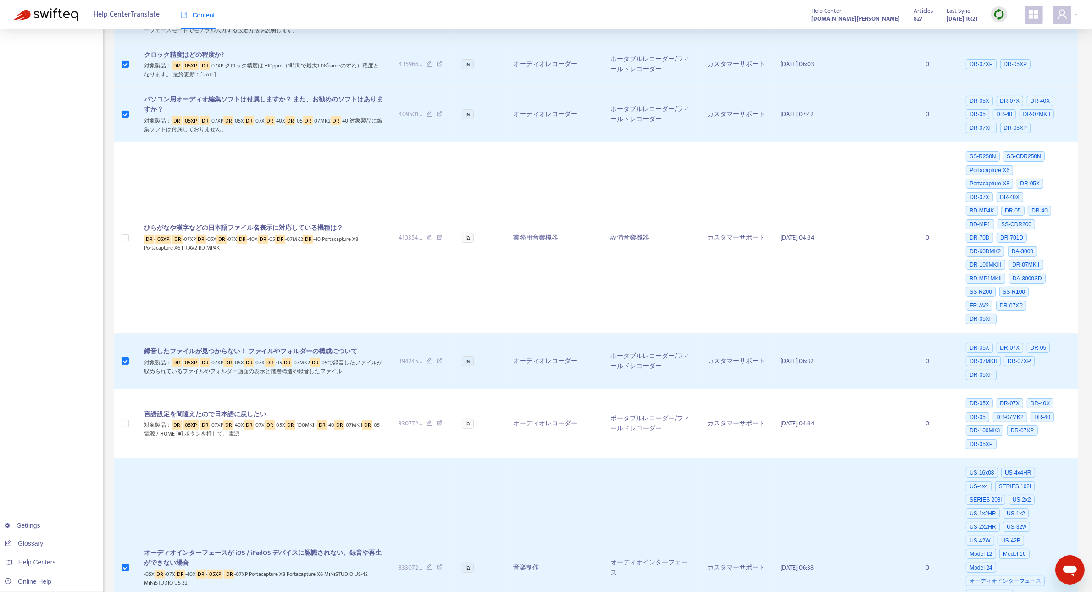
scroll to position [0, 0]
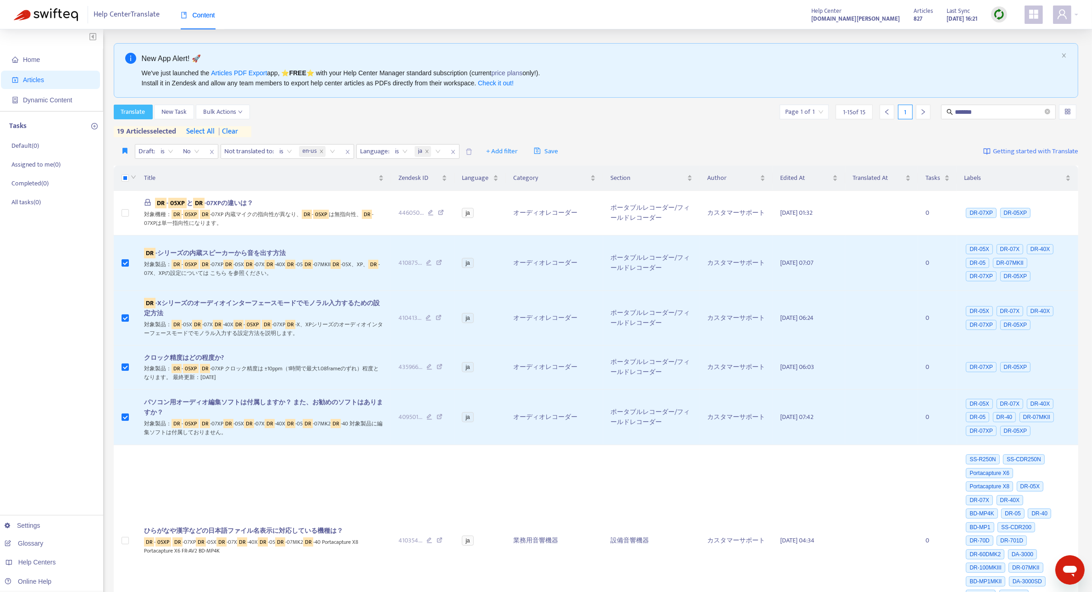
click at [132, 115] on span "Translate" at bounding box center [133, 112] width 24 height 10
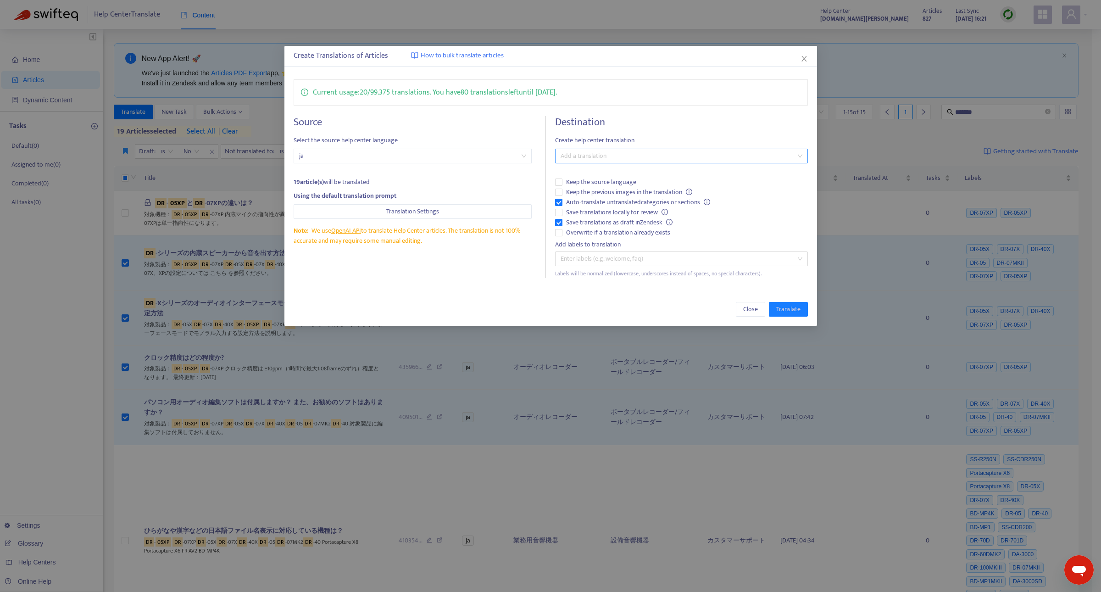
click at [597, 160] on div at bounding box center [676, 155] width 239 height 11
click at [597, 192] on div "English (USA) ( en-us )" at bounding box center [681, 189] width 238 height 10
click at [808, 286] on div "Current usage: 20 / 99.375 translations . You have 80 translations left until 2…" at bounding box center [550, 178] width 533 height 217
click at [792, 313] on span "Translate" at bounding box center [788, 309] width 24 height 10
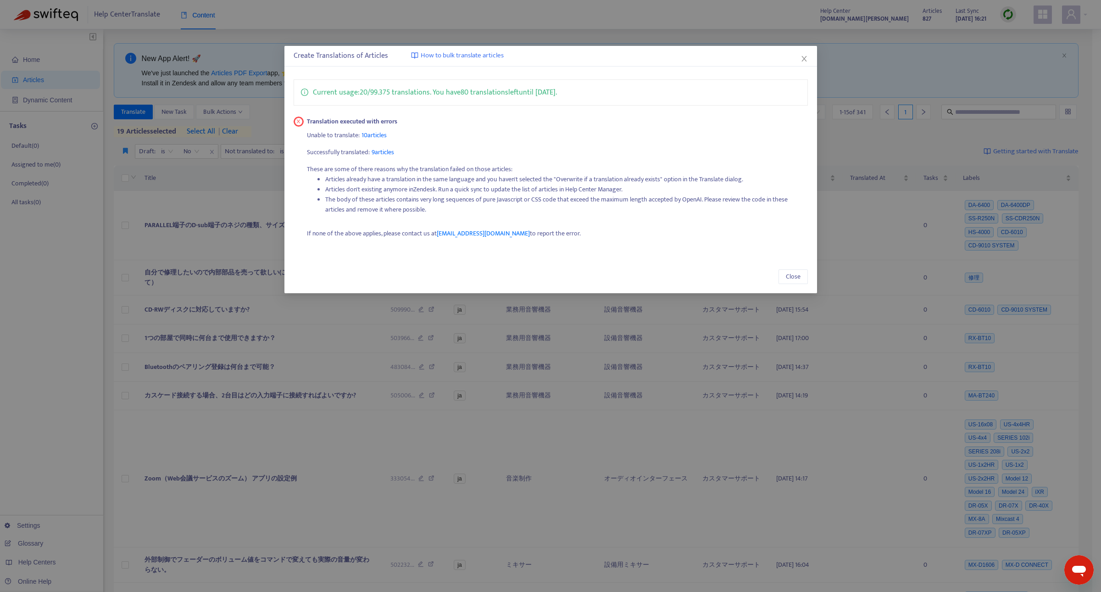
click at [442, 143] on div "Translation executed with errors Unable to translate: 10 articles Successfully …" at bounding box center [556, 180] width 504 height 129
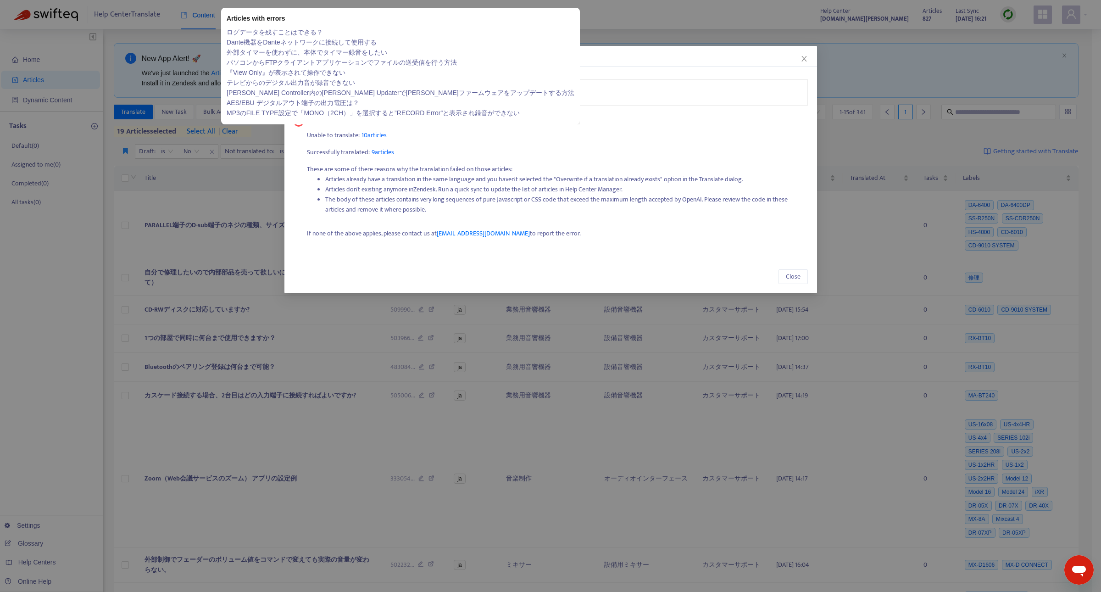
click at [382, 136] on span "10 articles" at bounding box center [374, 135] width 25 height 11
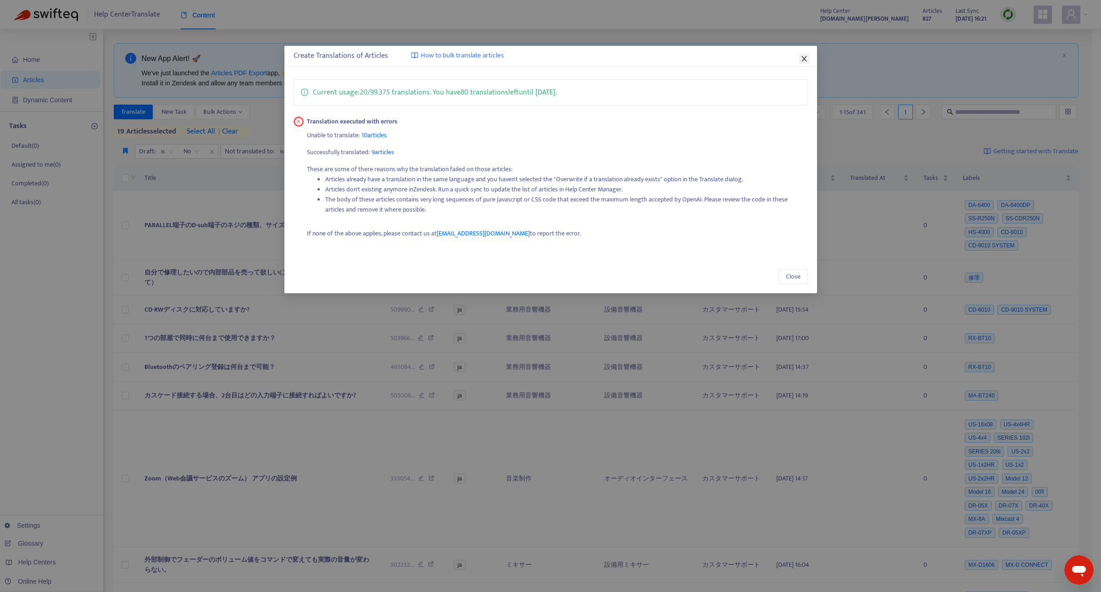
click at [805, 56] on icon "close" at bounding box center [804, 58] width 7 height 7
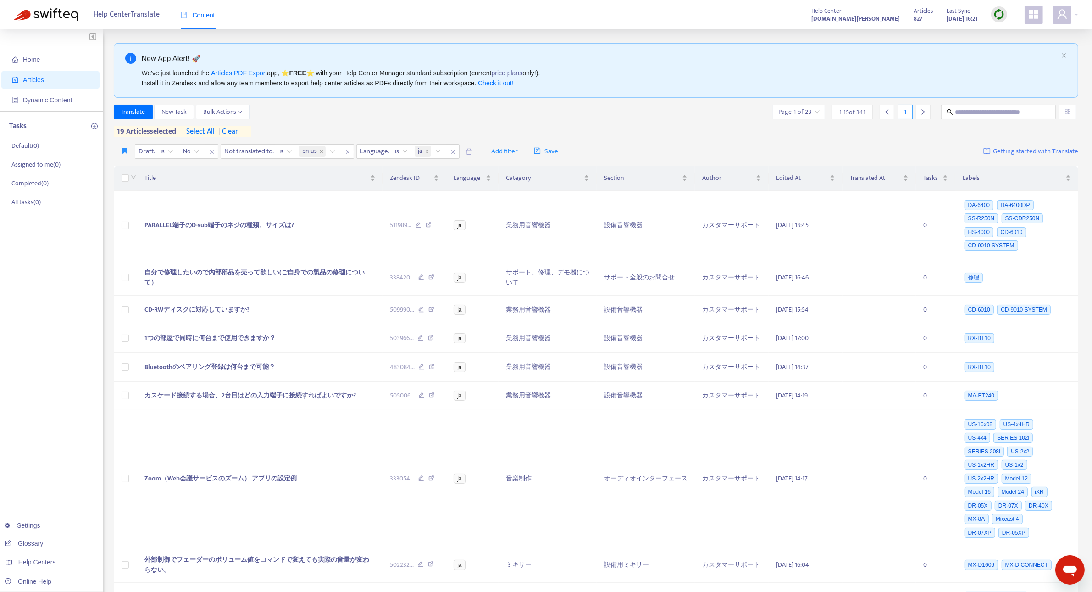
click at [999, 8] on div at bounding box center [999, 14] width 16 height 16
click at [1001, 30] on link "Quick Sync" at bounding box center [1018, 33] width 39 height 11
click at [960, 108] on input "text" at bounding box center [999, 112] width 88 height 10
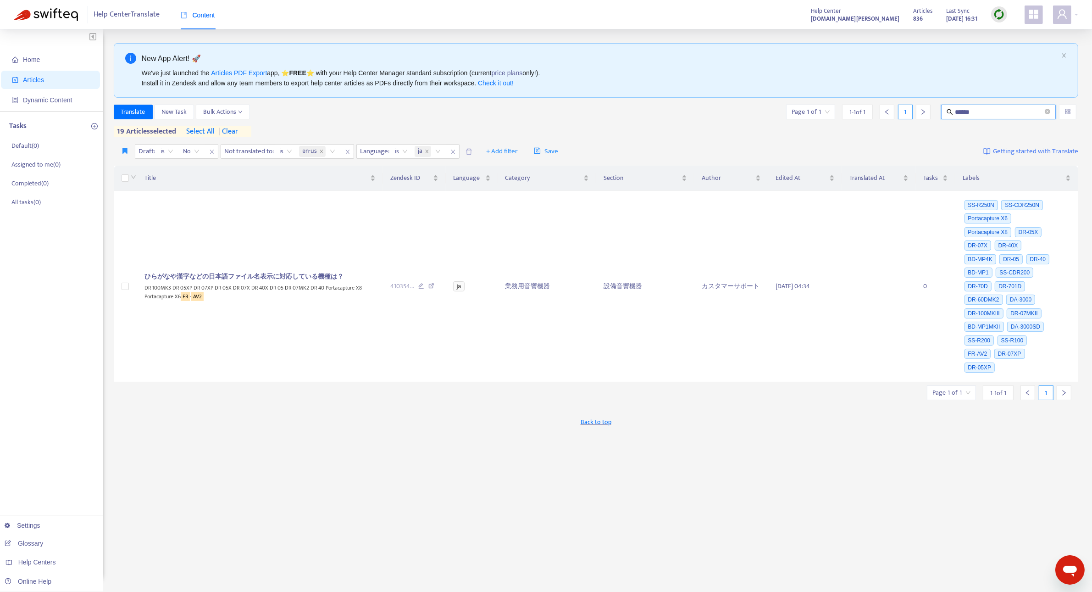
click at [992, 113] on input "******" at bounding box center [999, 112] width 88 height 10
type input "*"
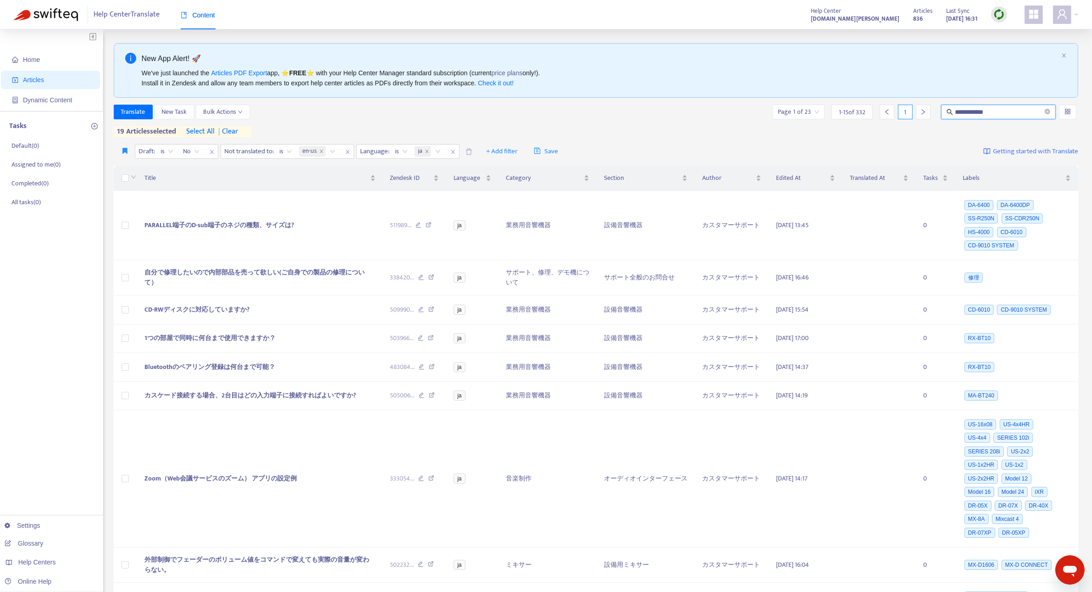
click at [1022, 115] on input "**********" at bounding box center [999, 112] width 88 height 10
type input "**********"
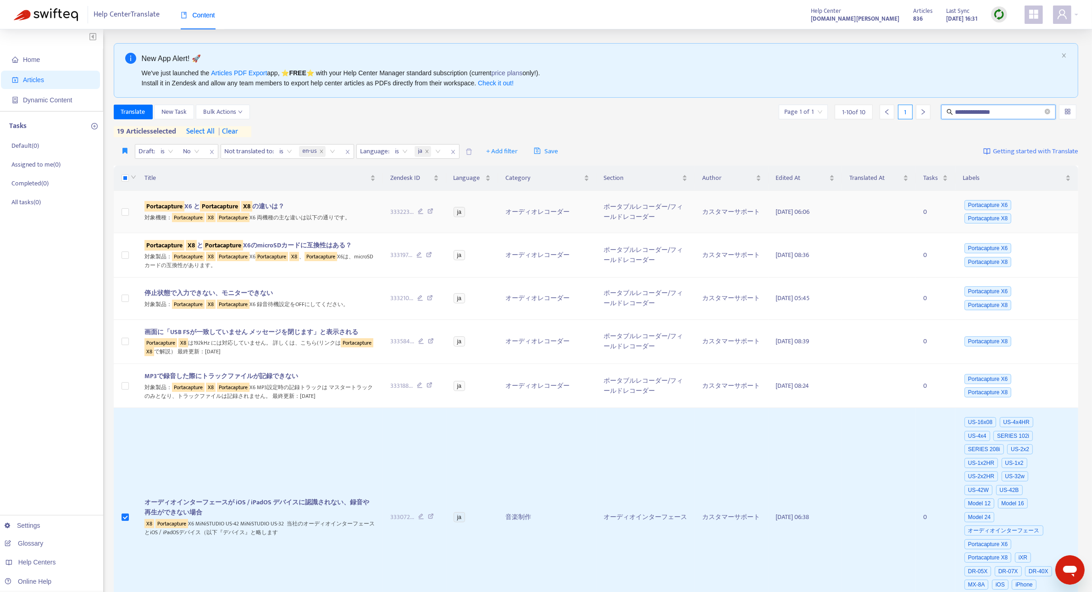
click at [129, 215] on td at bounding box center [125, 212] width 23 height 42
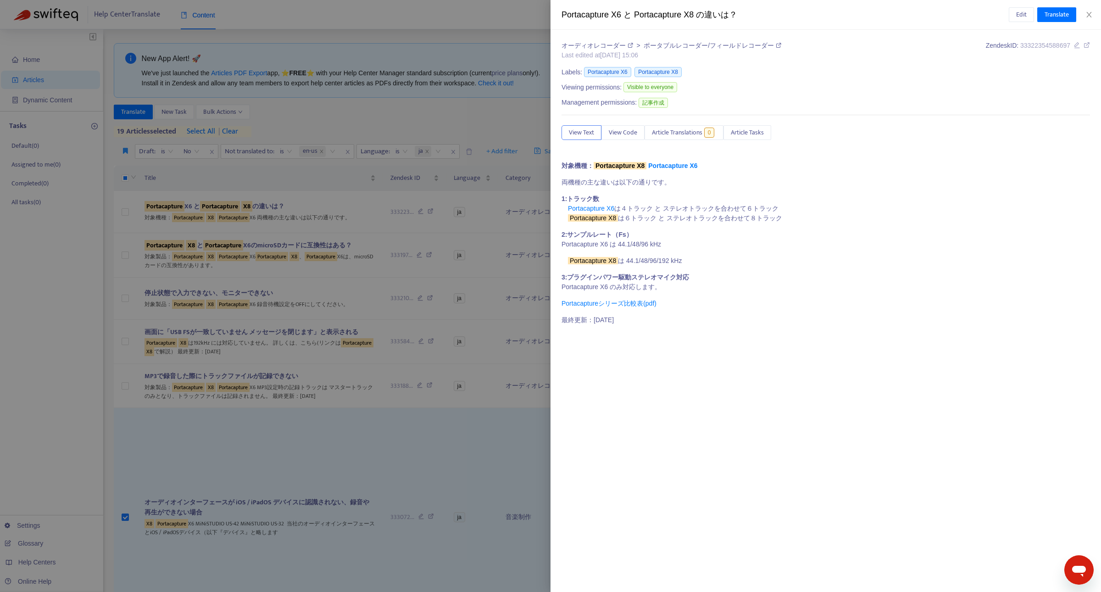
click at [122, 212] on div at bounding box center [550, 296] width 1101 height 592
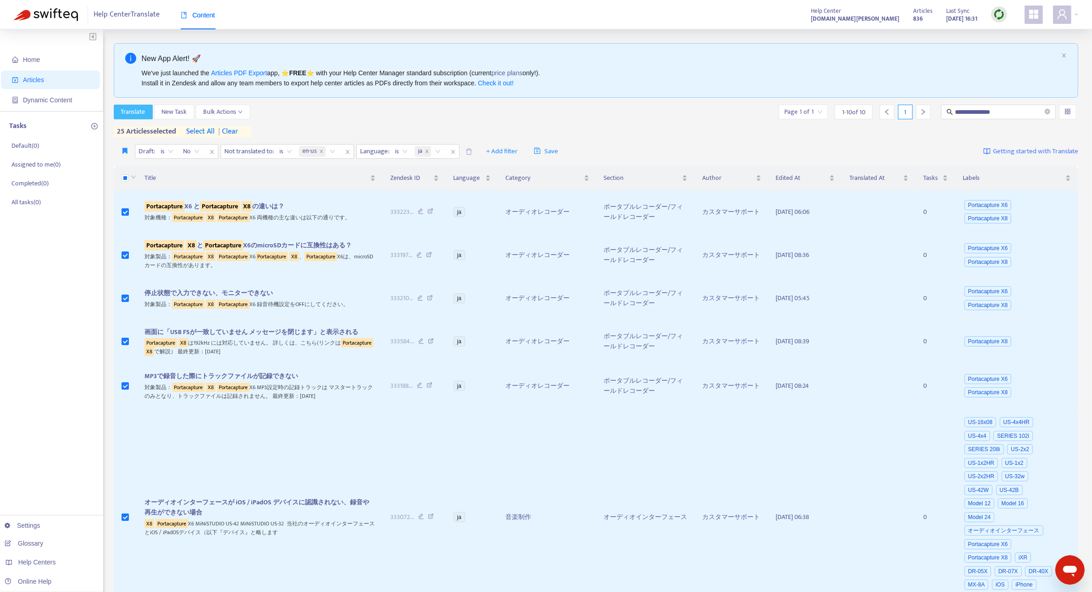
click at [126, 111] on span "Translate" at bounding box center [133, 112] width 24 height 10
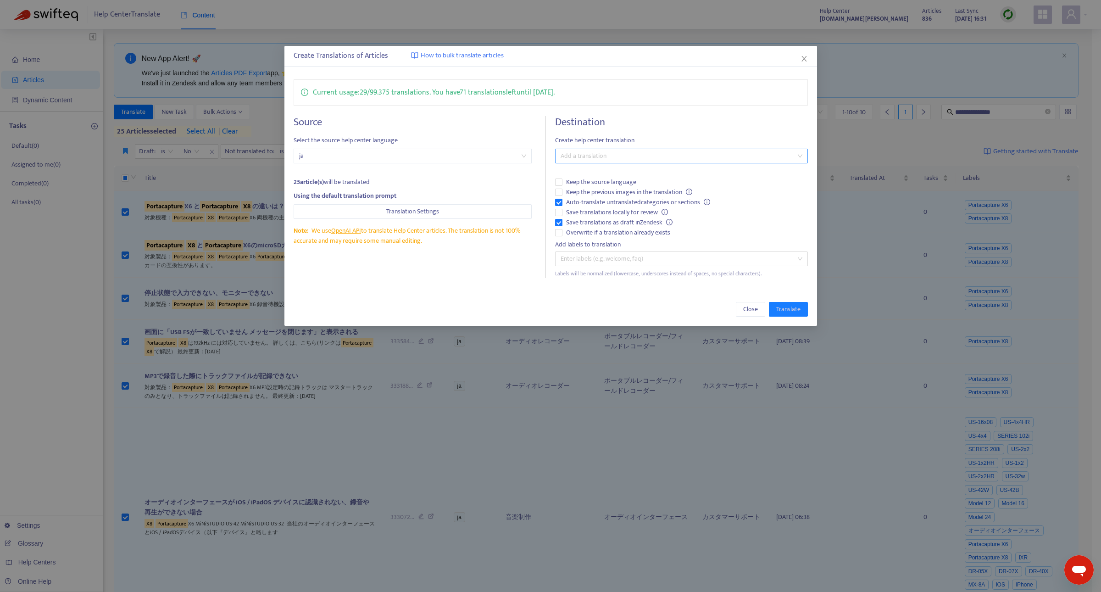
click at [607, 150] on div at bounding box center [676, 155] width 239 height 11
click at [612, 189] on div "English (USA) ( en-us )" at bounding box center [681, 189] width 238 height 10
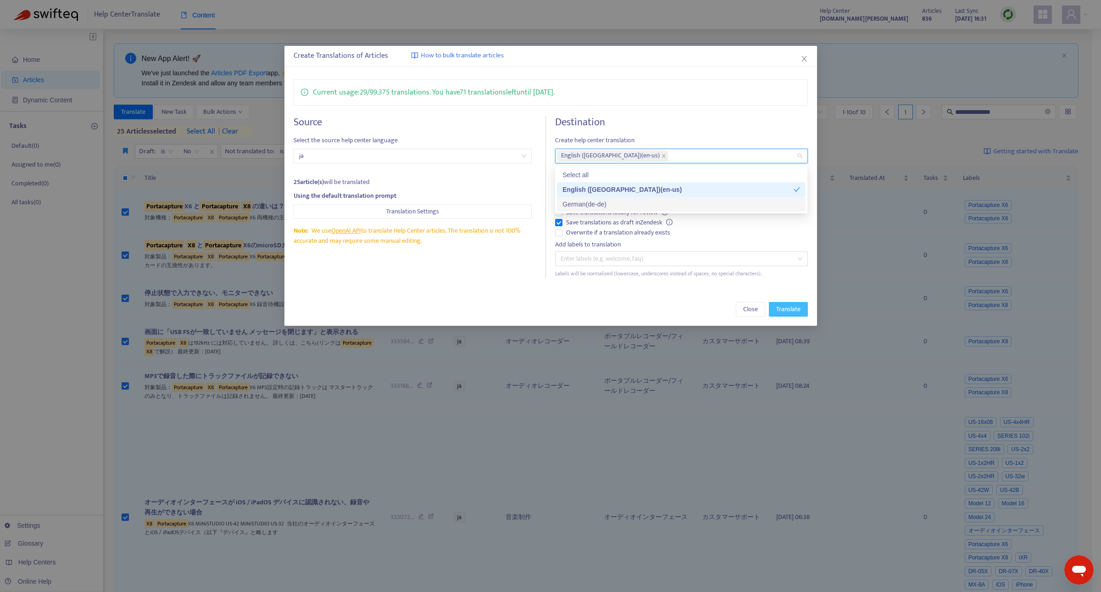
click at [787, 311] on span "Translate" at bounding box center [788, 309] width 24 height 10
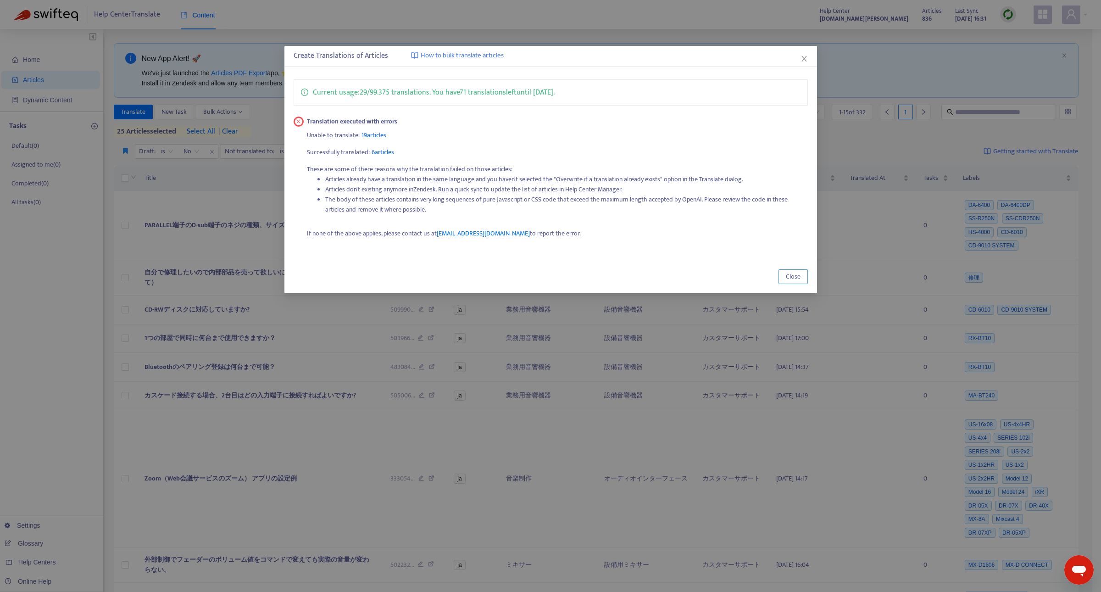
click at [801, 273] on button "Close" at bounding box center [793, 276] width 29 height 15
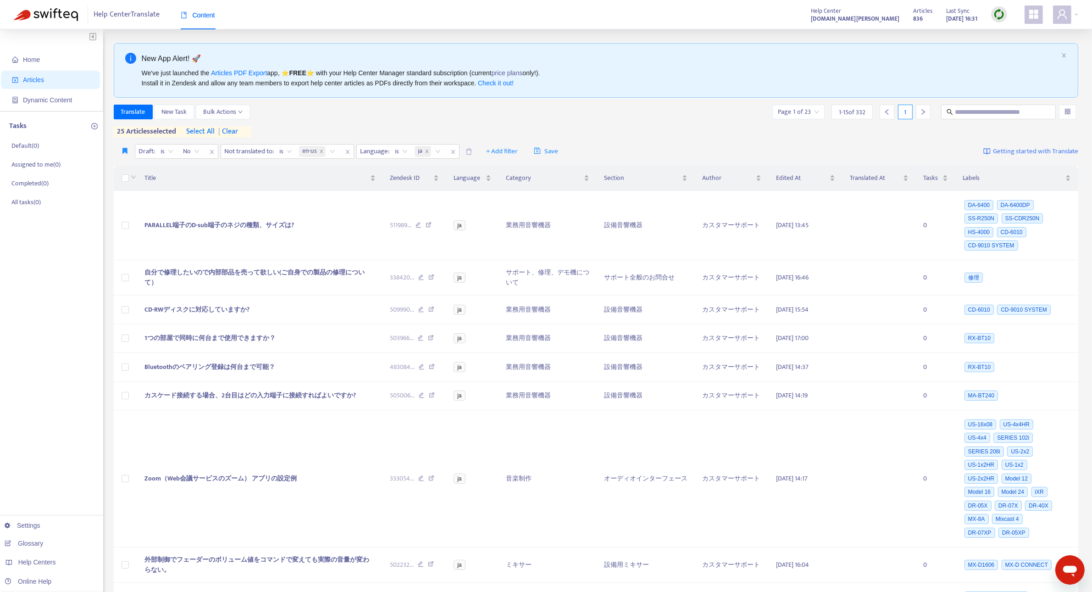
click at [1003, 18] on img at bounding box center [999, 14] width 11 height 11
click at [37, 98] on span "Dynamic Content" at bounding box center [47, 99] width 49 height 7
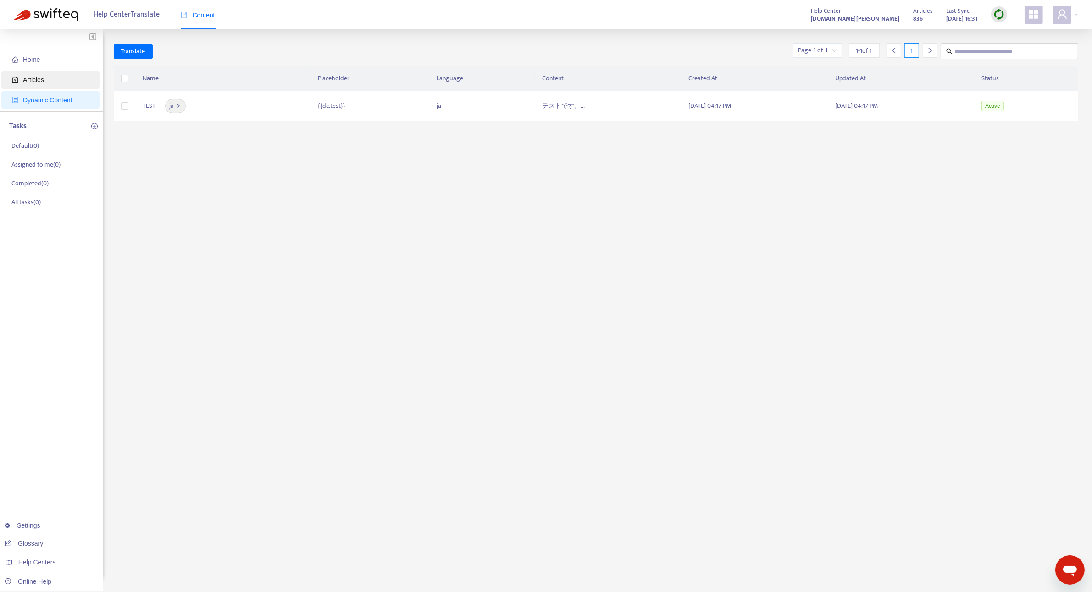
click at [40, 83] on span "Articles" at bounding box center [33, 79] width 21 height 7
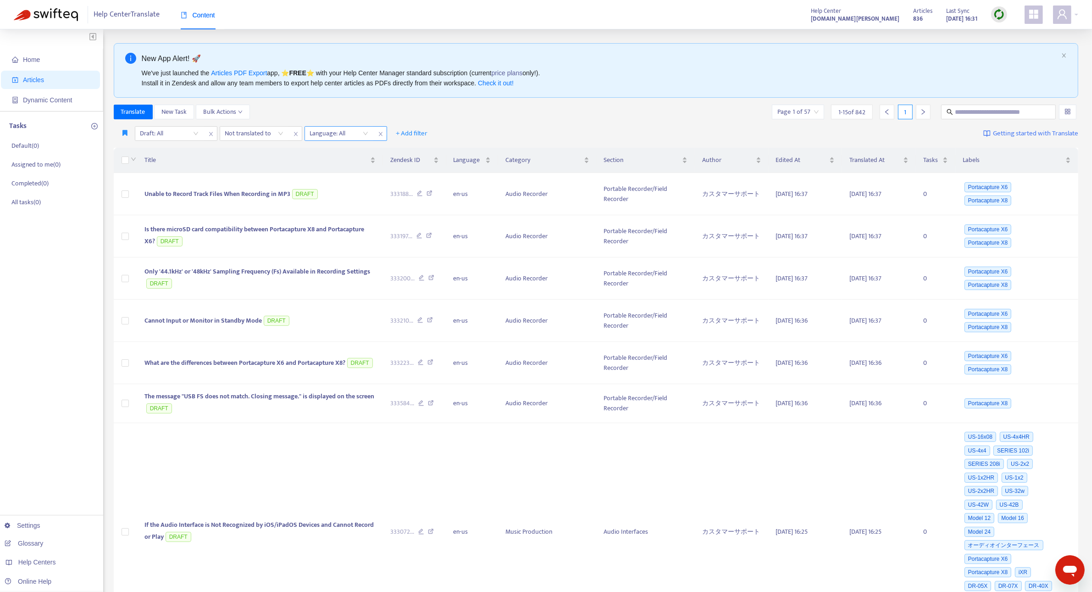
click at [353, 134] on div at bounding box center [335, 133] width 56 height 11
click at [356, 182] on div "ja" at bounding box center [392, 181] width 160 height 10
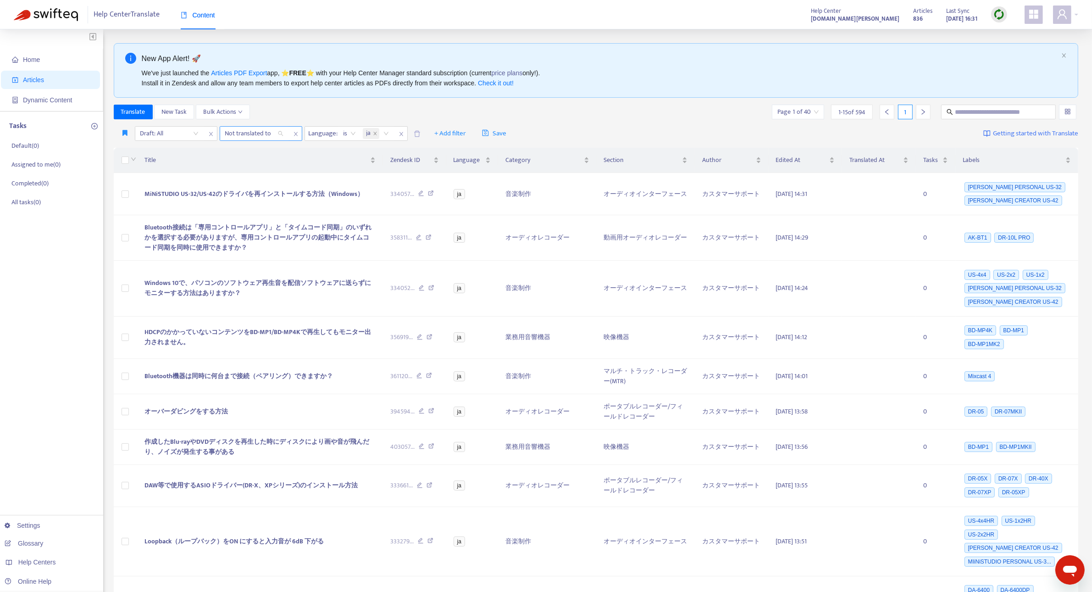
click at [281, 134] on div "Not translated to" at bounding box center [254, 134] width 68 height 14
click at [272, 155] on div "en-us" at bounding box center [307, 152] width 160 height 10
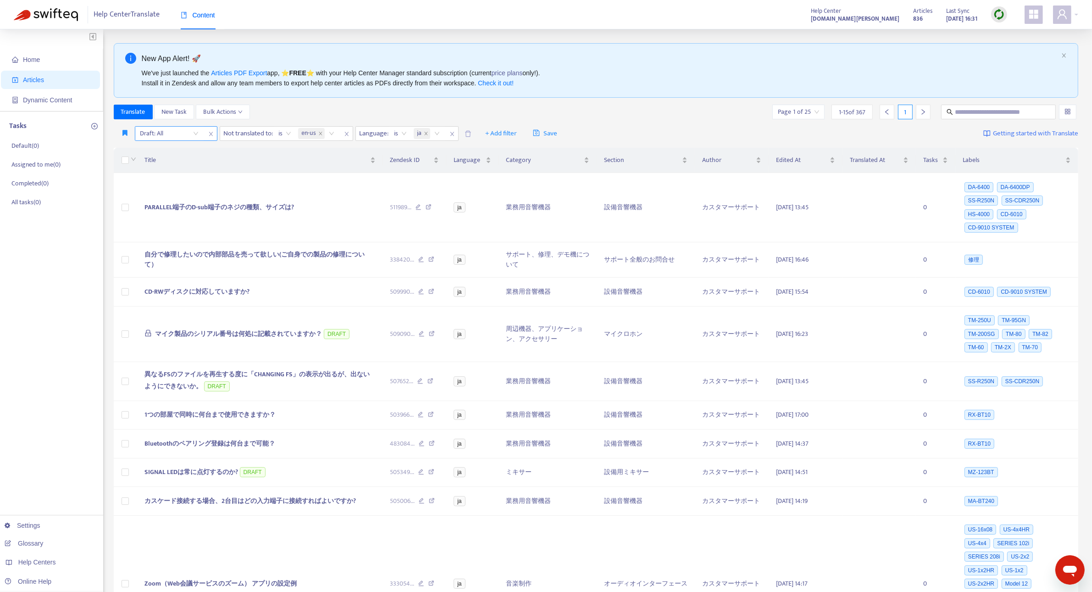
click at [191, 132] on input "search" at bounding box center [169, 134] width 58 height 14
click at [185, 182] on div "No" at bounding box center [222, 181] width 160 height 10
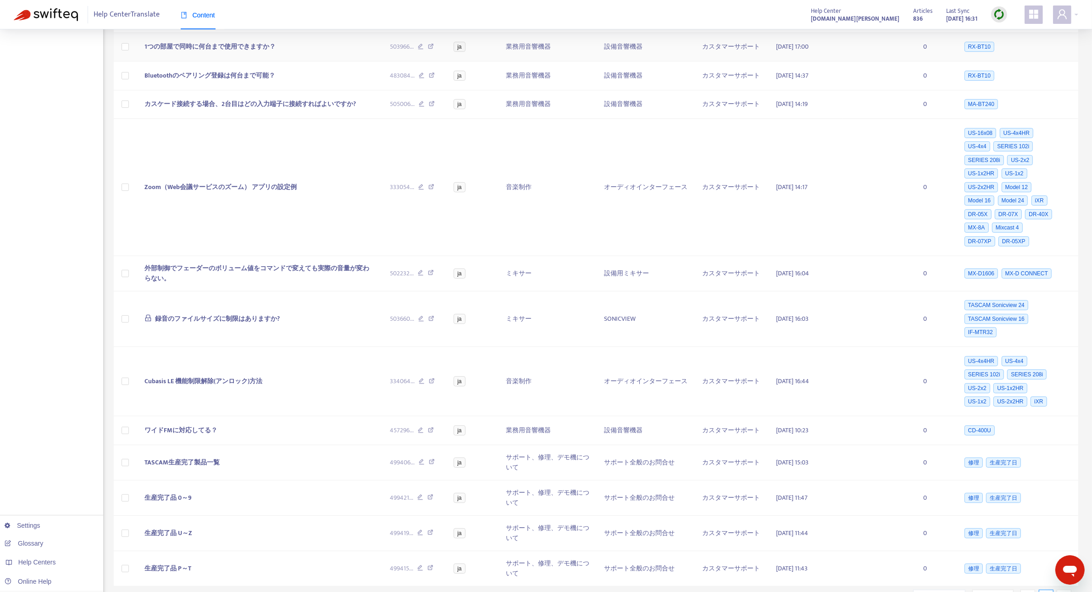
scroll to position [327, 0]
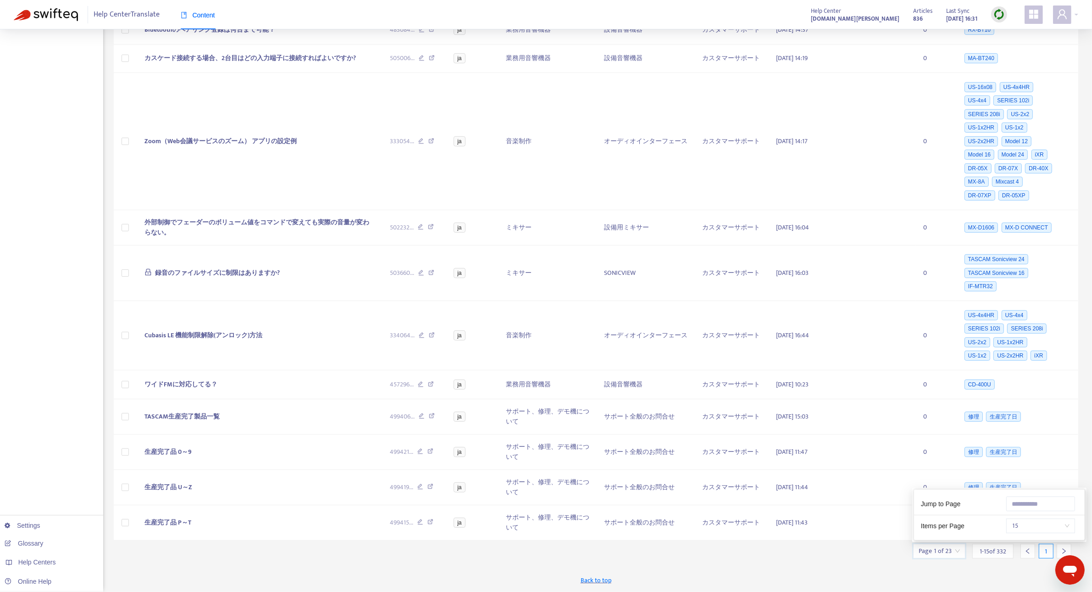
click at [953, 549] on input "search" at bounding box center [939, 551] width 41 height 14
click at [1033, 498] on input "text" at bounding box center [1041, 503] width 69 height 15
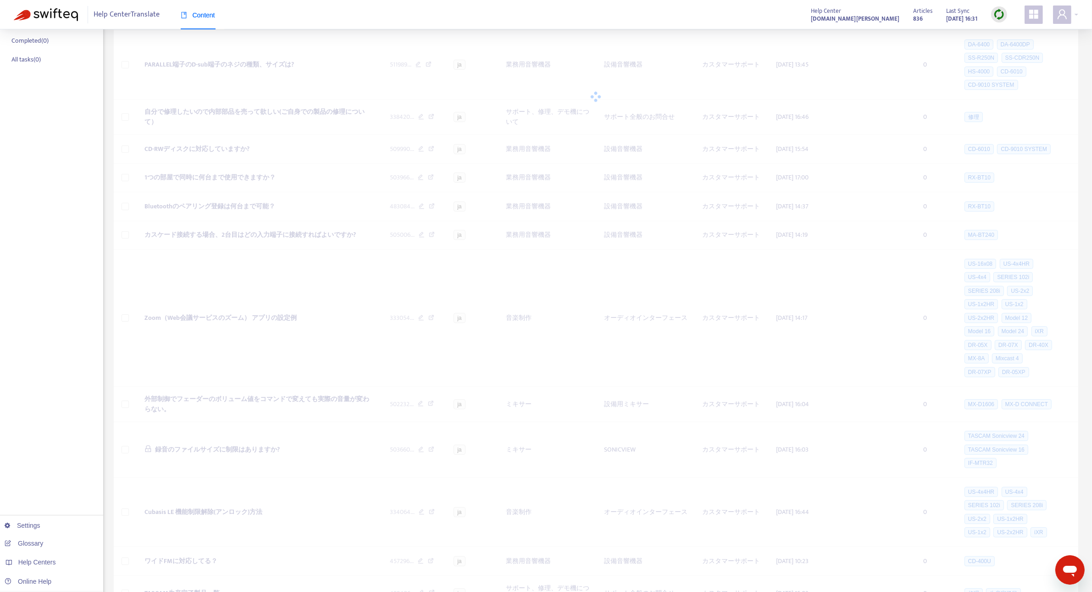
scroll to position [0, 0]
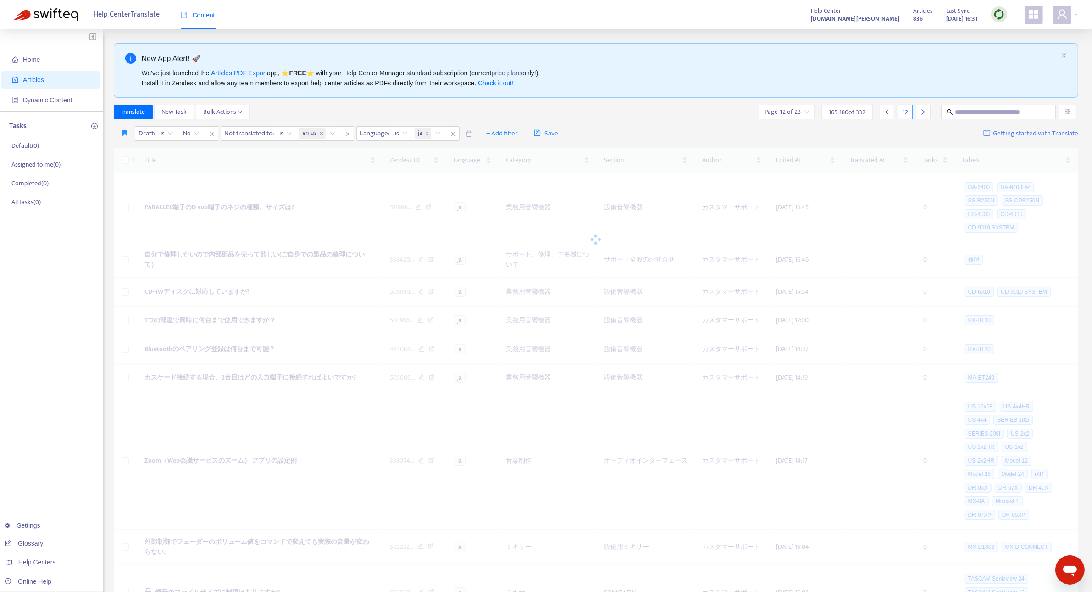
type input "**"
